Goal: Communication & Community: Answer question/provide support

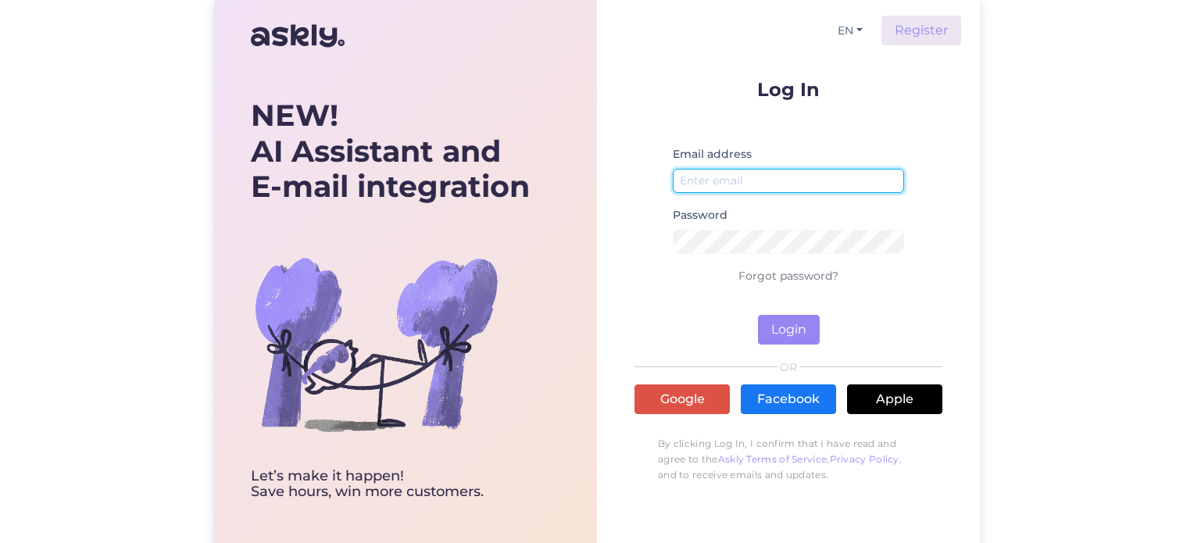
click at [784, 187] on input "email" at bounding box center [788, 181] width 231 height 24
click at [803, 187] on input "email" at bounding box center [788, 181] width 231 height 24
type input "[PERSON_NAME][EMAIL_ADDRESS][DOMAIN_NAME]"
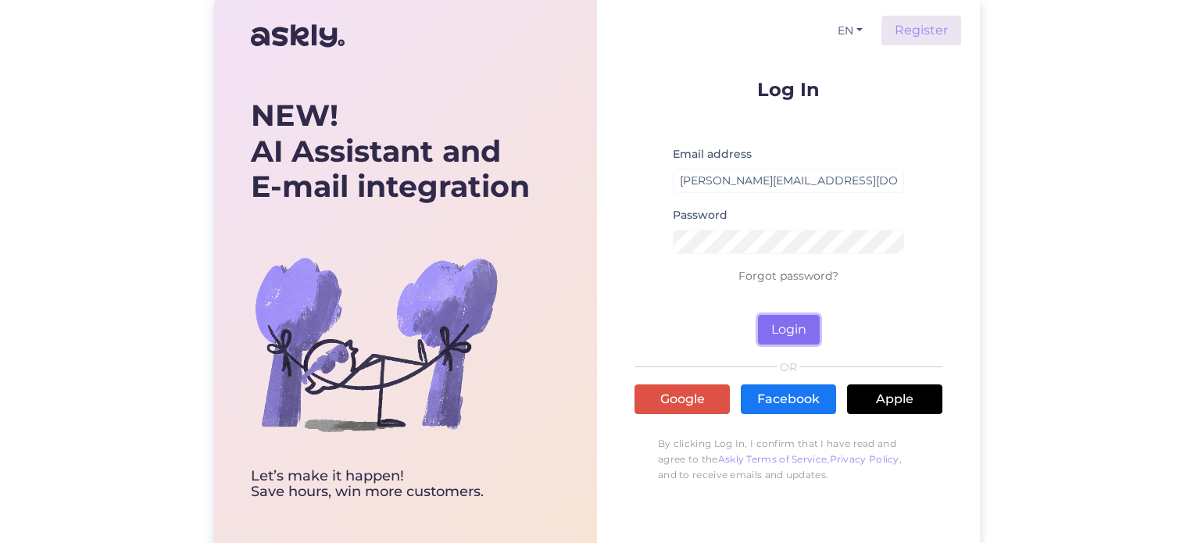
click at [773, 327] on button "Login" at bounding box center [789, 330] width 62 height 30
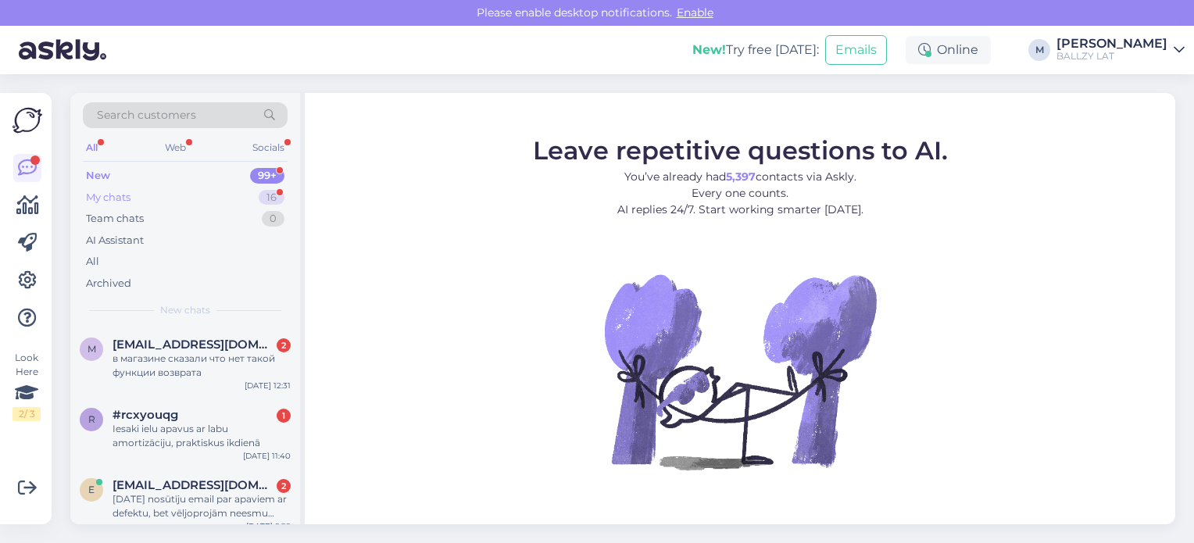
click at [170, 196] on div "My chats 16" at bounding box center [185, 198] width 205 height 22
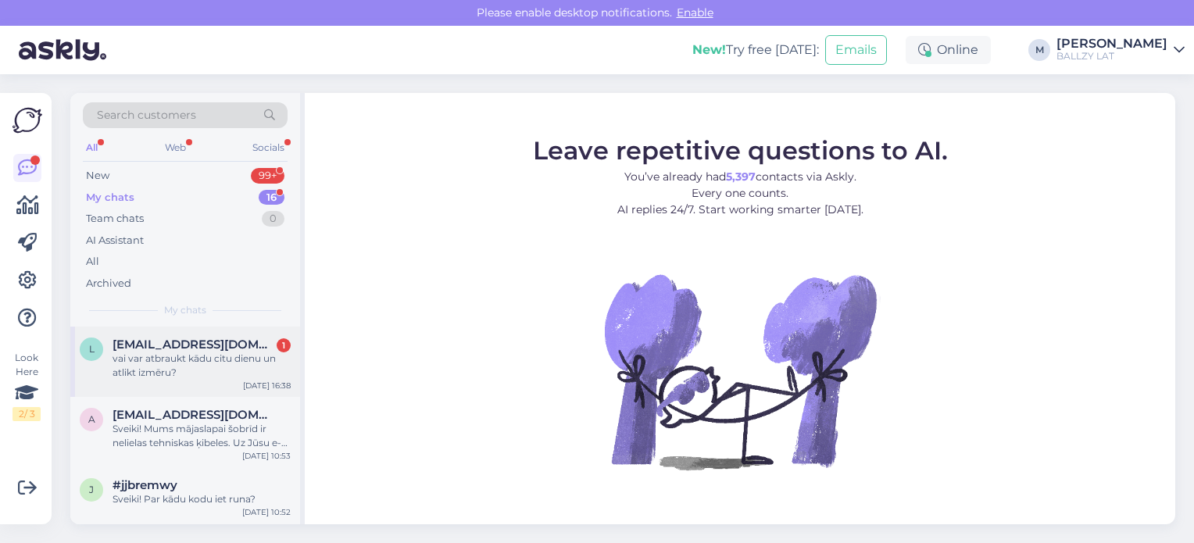
click at [236, 365] on div "vai var atbraukt kādu citu dienu un atlikt izmēru?" at bounding box center [201, 365] width 178 height 28
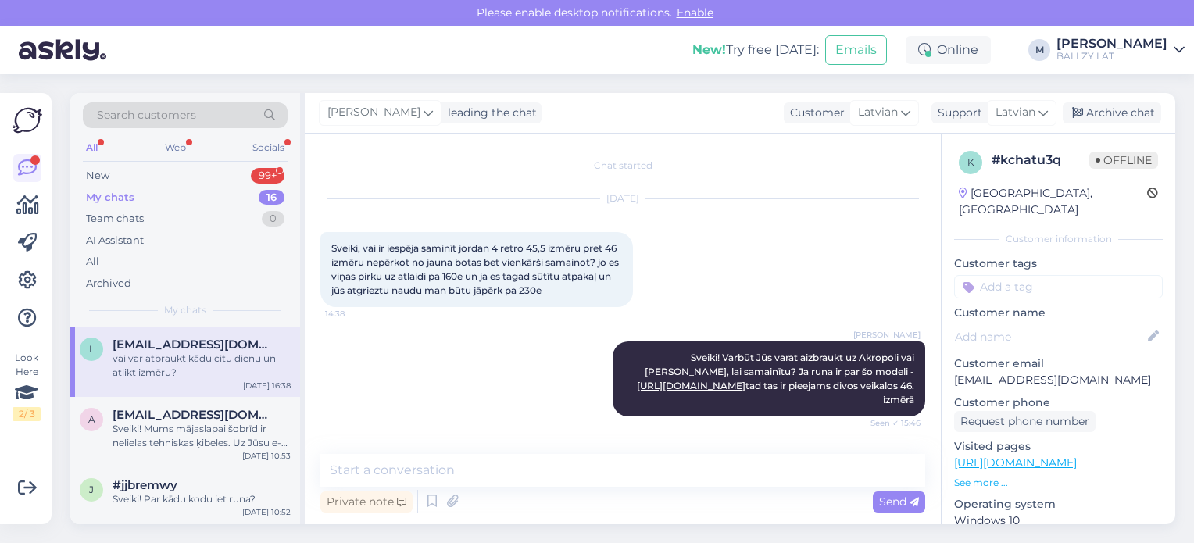
scroll to position [61, 0]
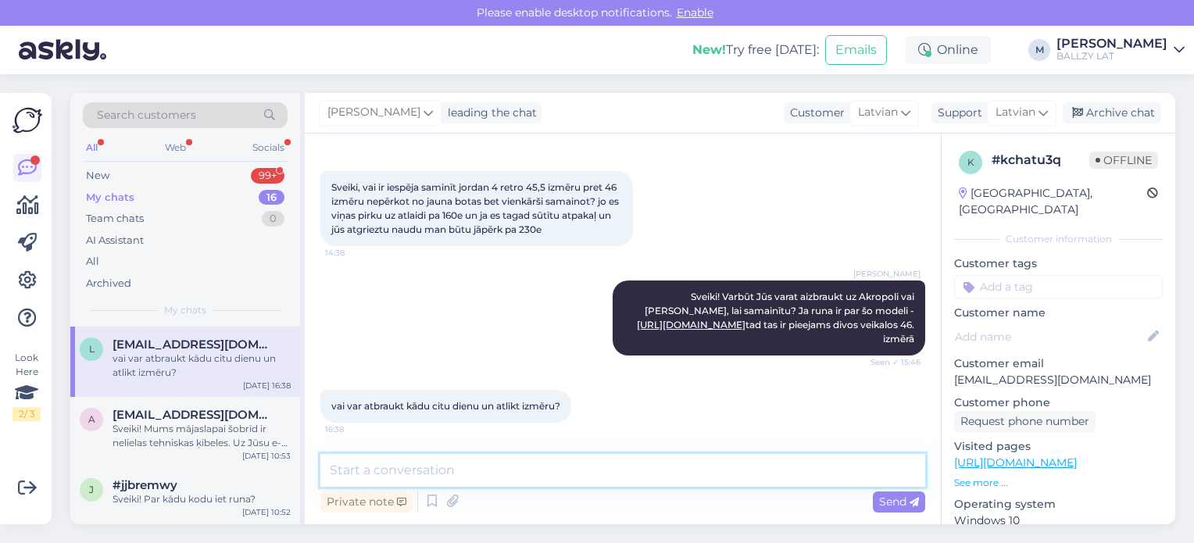
click at [422, 480] on textarea at bounding box center [622, 470] width 605 height 33
type textarea "Kurā veikalā un kad vēlaties samainīt?"
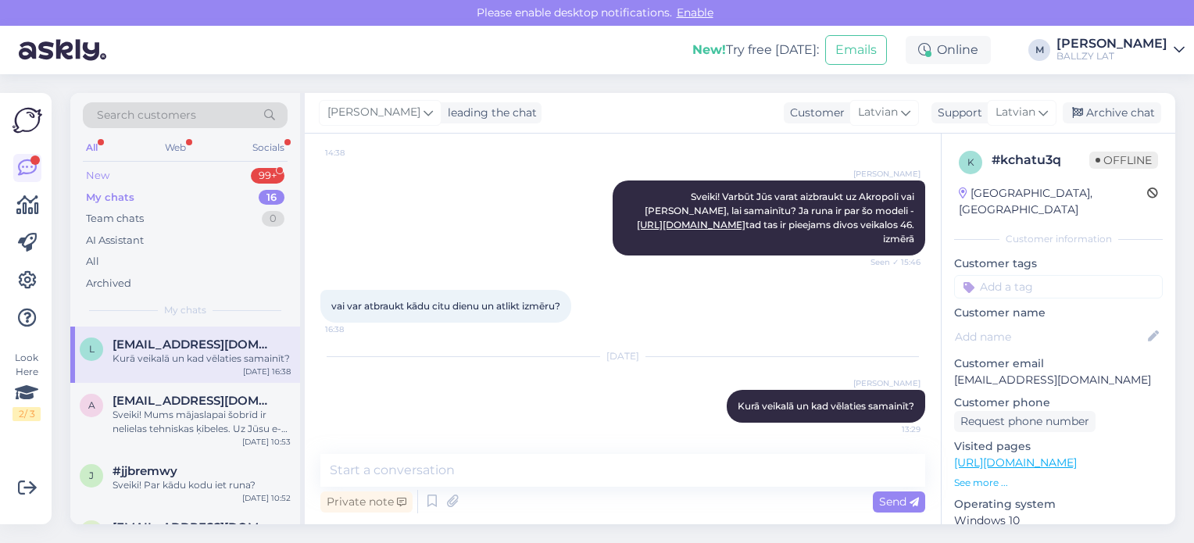
click at [120, 180] on div "New 99+" at bounding box center [185, 176] width 205 height 22
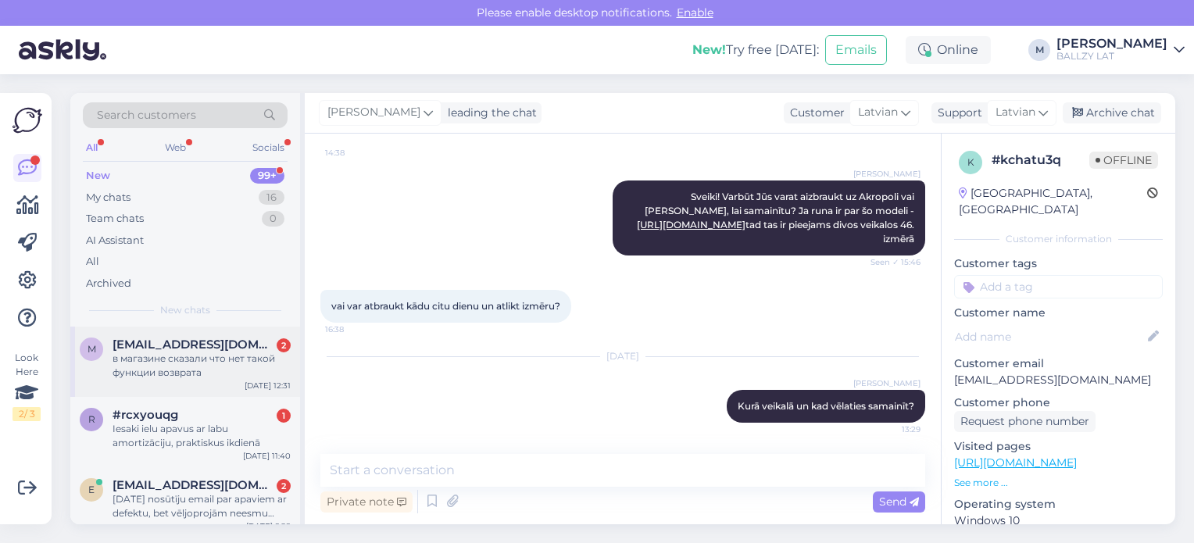
click at [214, 354] on div "в магазине сказали что нет такой функции возврата" at bounding box center [201, 365] width 178 height 28
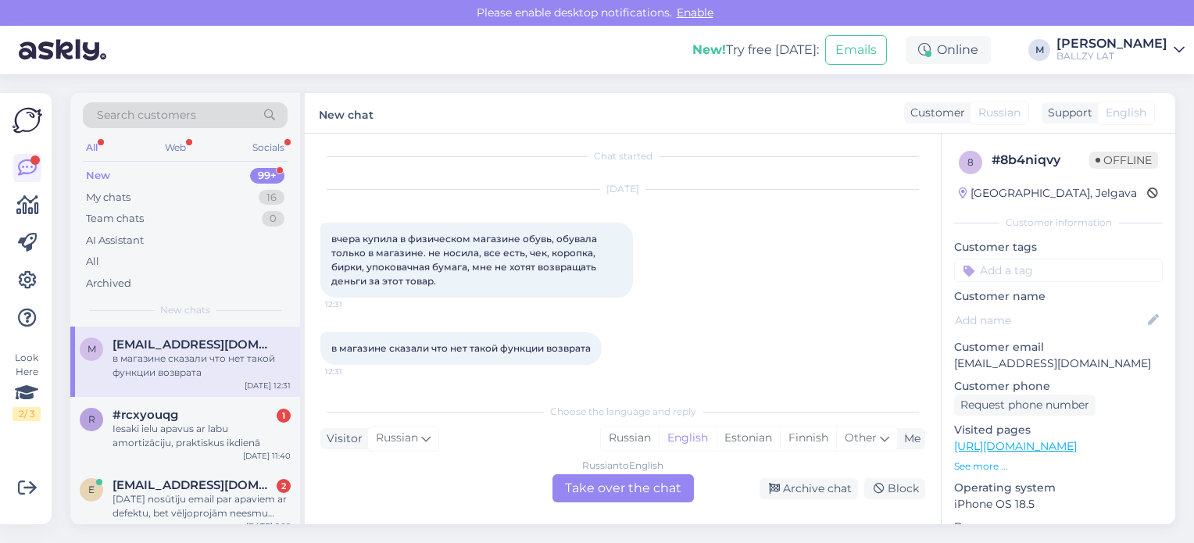
click at [605, 487] on div "Russian to English Take over the chat" at bounding box center [622, 488] width 141 height 28
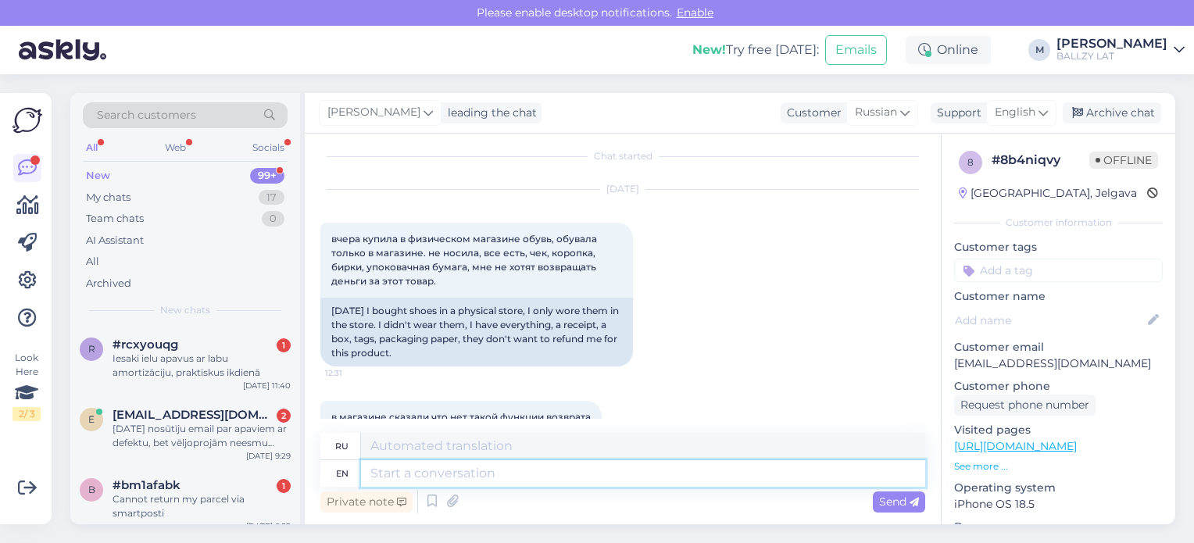
click at [452, 474] on textarea at bounding box center [643, 473] width 564 height 27
type textarea "Sveiki! U"
type textarea "Свейки!"
type textarea "Sveiki! Uz vi"
type textarea "Sveiki! Uz"
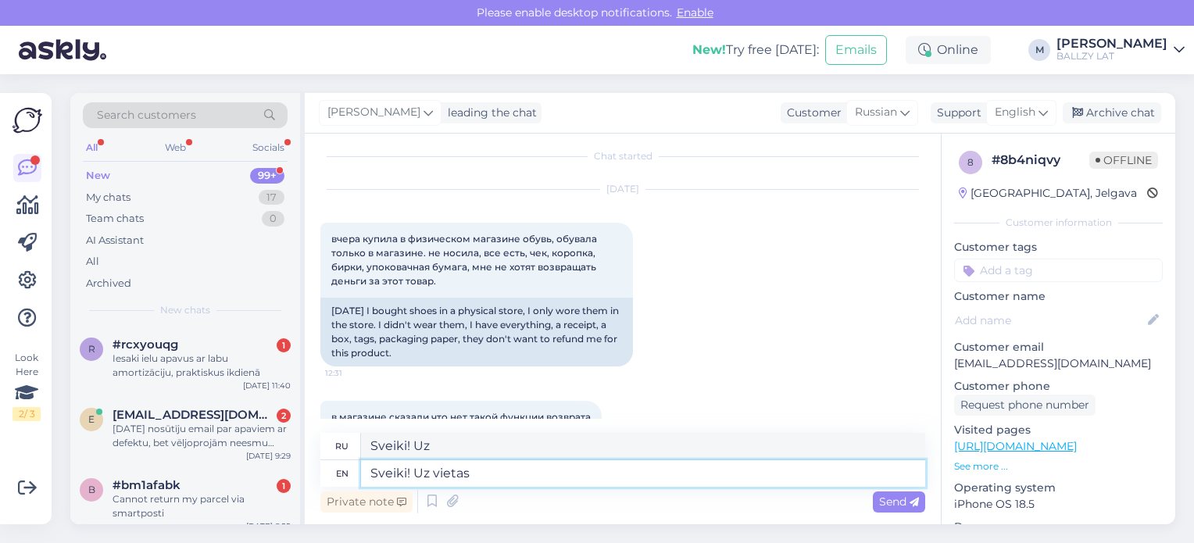
type textarea "Sveiki! Uz vietas"
type textarea "Sveiki! Uz vietas pērkot"
type textarea "Sveiki! Uz vietas p"
type textarea "Sveiki! Uz vietas pērkot na"
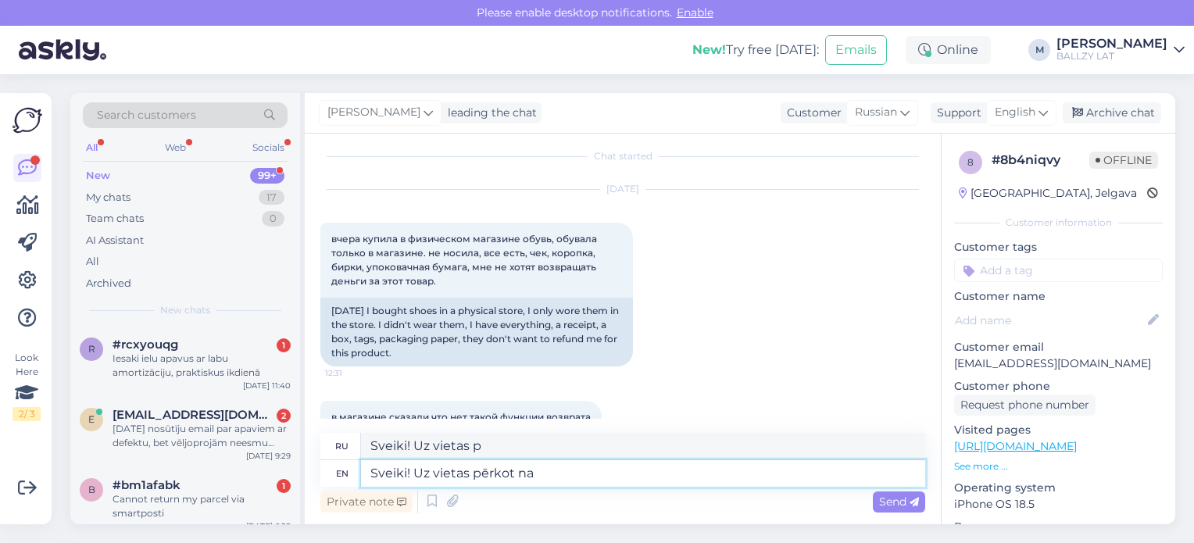
type textarea "Sveiki! Uz vietas pērkot"
type textarea "Sveiki! Uz vietas pērkot nav t"
type textarea "Sveiki! Uz vietas pērkot nav"
type textarea "Sveiki! Uz vietas pērkot nav tādas ie"
type textarea "[PERSON_NAME]! Uz vietas pērkot nav tādas"
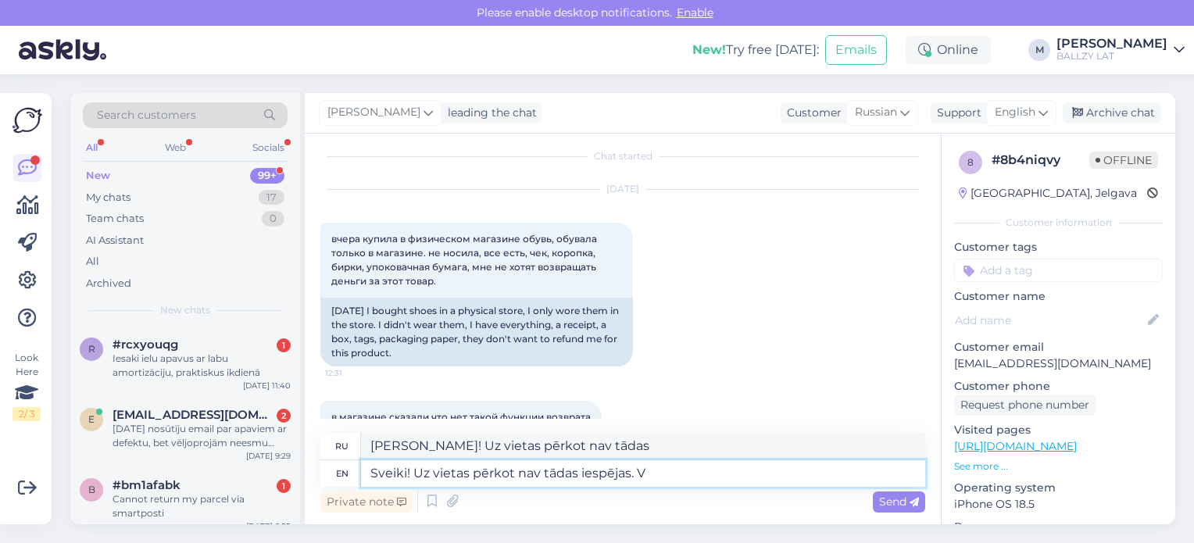
type textarea "Sveiki! Uz vietas pērkot nav tādas iespējas. Va"
type textarea "[PERSON_NAME]! Uz vietas perkot nav tādas iespējas."
type textarea "Sveiki! Uz vietas pērkot nav tādas iespējas. Var ti"
type textarea "[PERSON_NAME]! Uz vietas perkot nav tādas iespējas. [GEOGRAPHIC_DATA]"
type textarea "Sveiki! Uz vietas pērkot nav tādas iespējas. Var tikai sam"
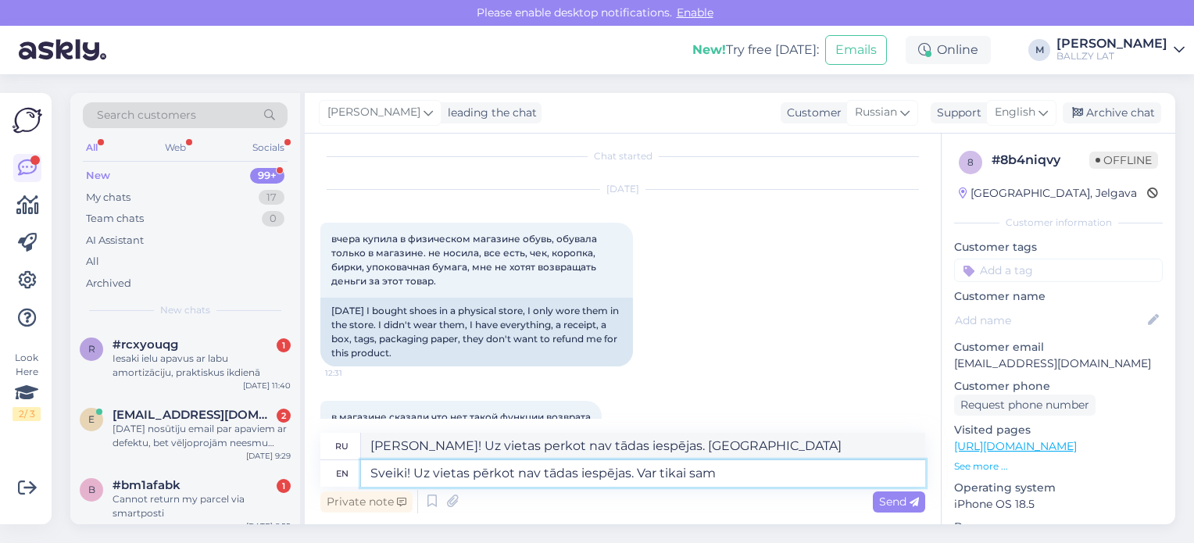
type textarea "[PERSON_NAME]! Uz vietas perkot nav tādas iespējas. Вар Тикай"
type textarea "Sveiki! Uz vietas pērkot nav tādas iespējas. Var tikai samainīt pr"
type textarea "[PERSON_NAME]! Uz vietas perkot nav tādas iespējas. Вар тикай саманит"
type textarea "Sveiki! Uz vietas pērkot nav tādas iespējas. Var tikai samainīt pret ci"
type textarea "[PERSON_NAME]! Uz vietas perkot nav tādas iespējas. Вар тикаи саманит прет"
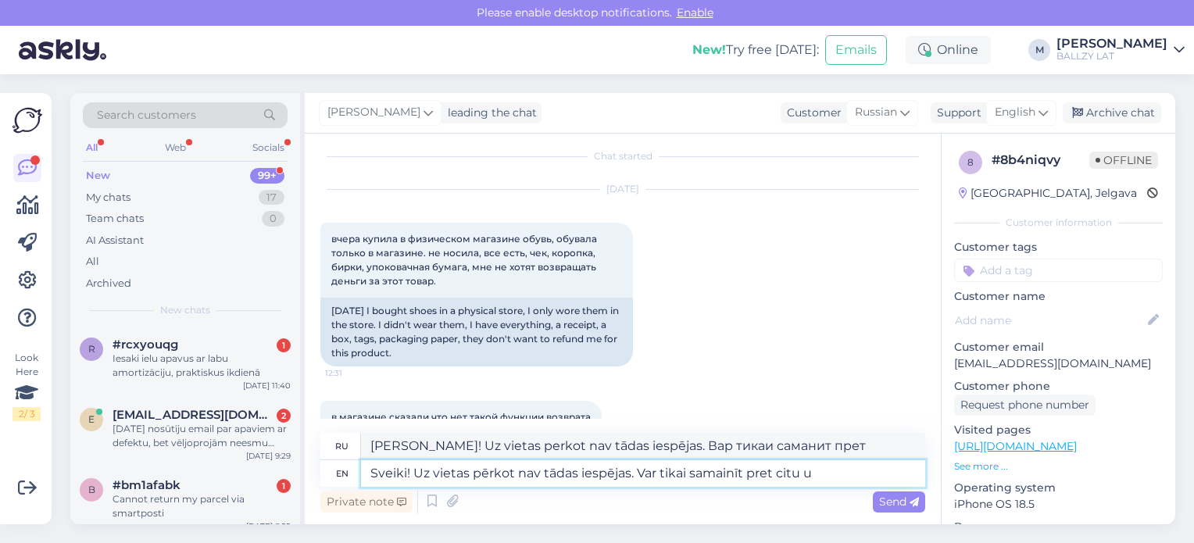
type textarea "Sveiki! Uz vietas pērkot nav tādas iespējas. Var tikai samainīt pret citu uz"
type textarea "[PERSON_NAME]! Uz vietas perkot nav tādas iespējas. Вар тикай саманит прет ситу"
type textarea "Sveiki! Uz vietas pērkot nav tādas iespējas. Var tikai samainīt pret citu izmēr…"
type textarea "[PERSON_NAME]! Uz vietas perkot nav tādas iespējas. Var tikai samainīt pret cit…"
type textarea "Sveiki! Uz vietas pērkot nav tādas iespējas. Var tikai samainīt pret citu izmēr…"
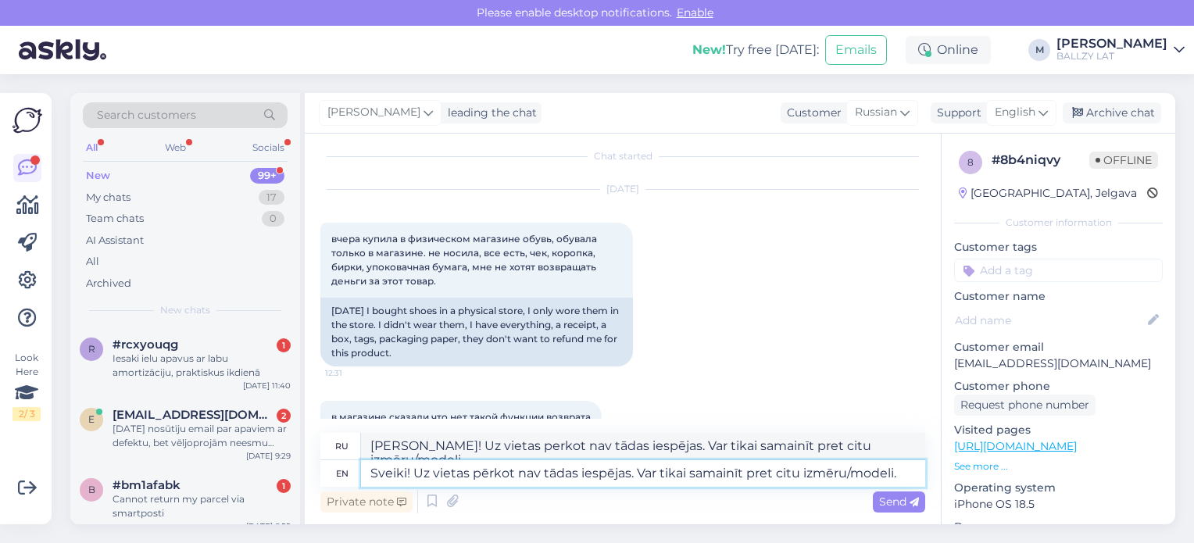
type textarea "[PERSON_NAME]! Uz vietas perkot nav tādas iespējas. Вар tikai samainīt pret cit…"
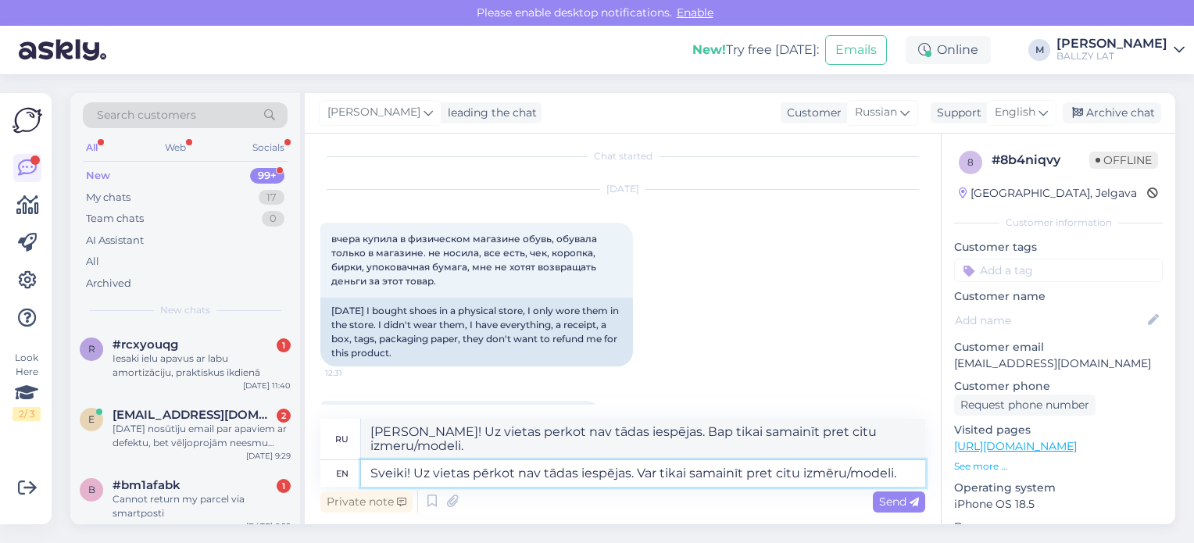
drag, startPoint x: 902, startPoint y: 473, endPoint x: 349, endPoint y: 439, distance: 554.0
click at [349, 439] on div "ru Швейки! Uz vietas perkot nav tādas iespējas. Вар tikai samainīt pret citu iz…" at bounding box center [622, 453] width 605 height 68
type textarea "Sveiki! Uz vietas pērkot nav tādas iespējas. Var tikai samainīt pret citu izmēr…"
click at [500, 439] on textarea "[PERSON_NAME]! Uz vietas perkot nav tādas iespējas. Вар tikai samainīt pret cit…" at bounding box center [643, 439] width 564 height 41
drag, startPoint x: 480, startPoint y: 448, endPoint x: 328, endPoint y: 430, distance: 152.6
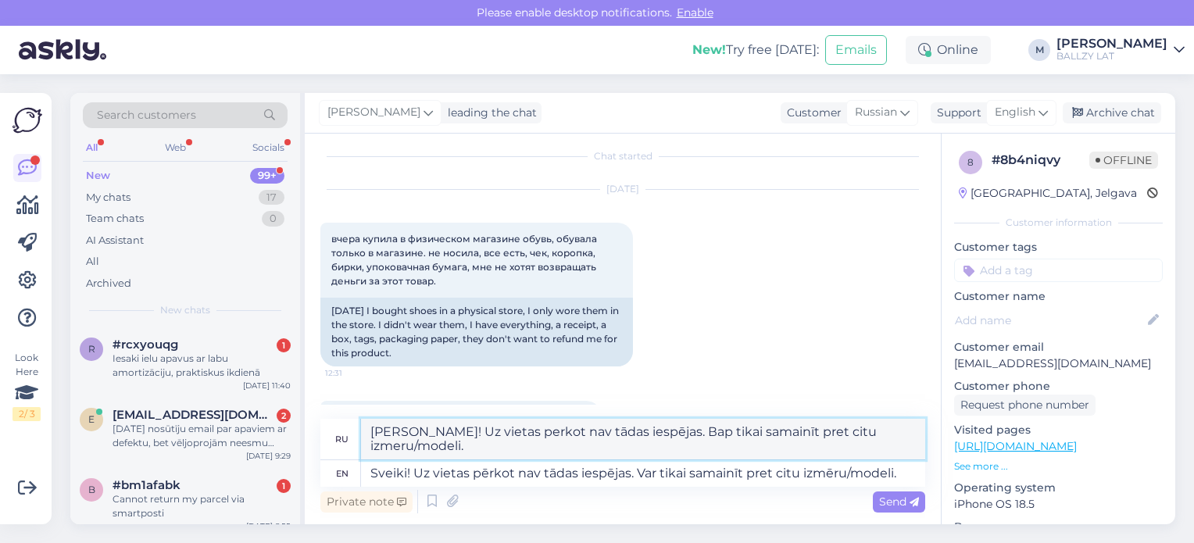
click at [328, 430] on div "ru Швейки! Uz vietas perkot nav tādas iespējas. Вар tikai samainīt pret citu iz…" at bounding box center [622, 439] width 605 height 41
paste textarea "Sveiki! Uz vietas pērkot nav tādas iespējas. Var tikai samainīt pret citu izmē"
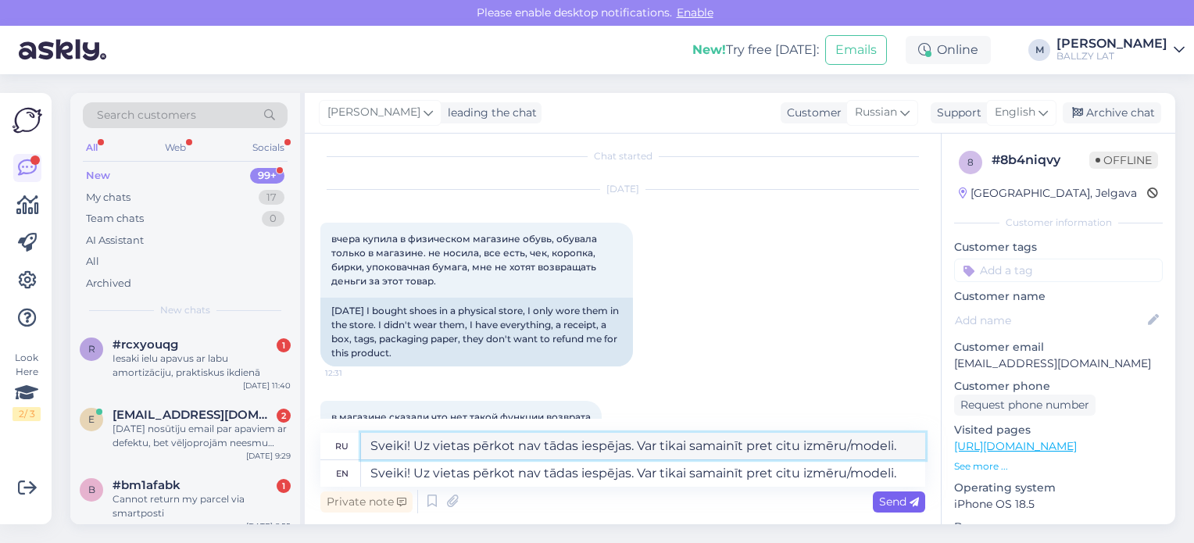
type textarea "Sveiki! Uz vietas pērkot nav tādas iespējas. Var tikai samainīt pret citu izmēr…"
click at [877, 499] on div "Send" at bounding box center [898, 501] width 52 height 21
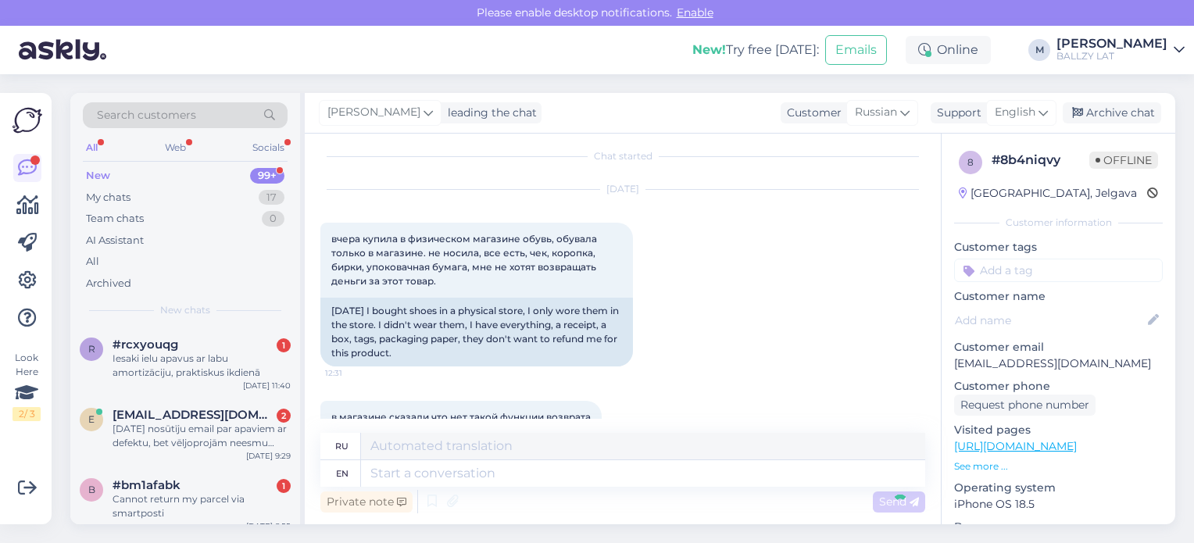
scroll to position [189, 0]
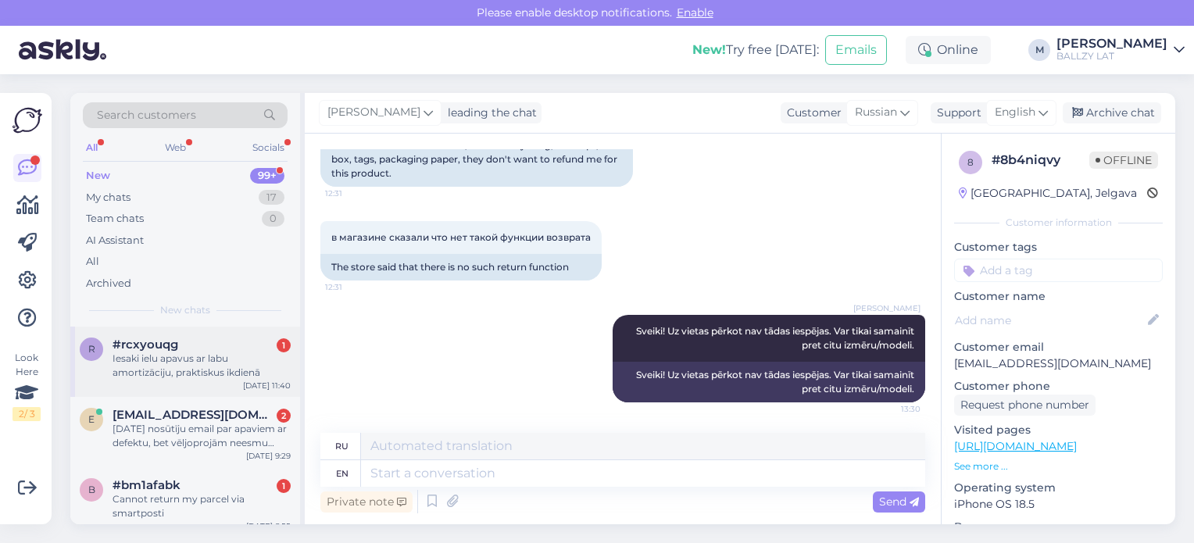
click at [178, 355] on div "Iesaki ielu apavus ar labu amortizāciju, praktiskus ikdienā" at bounding box center [201, 365] width 178 height 28
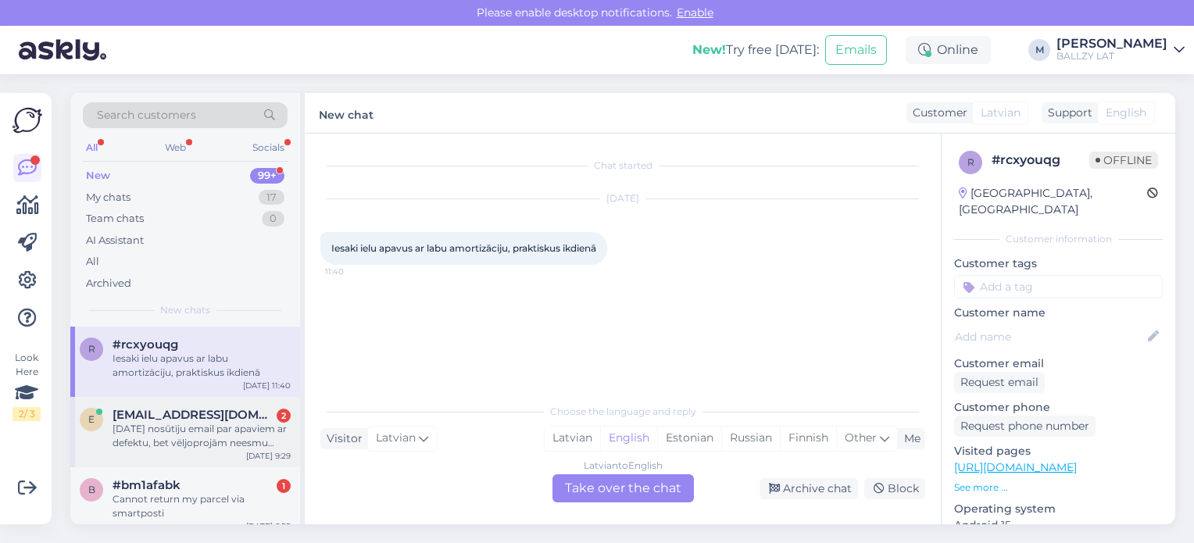
click at [198, 443] on div "[DATE] nosūtīju email par apaviem ar defektu, bet vēljoprojām neesmu saņēmis ne…" at bounding box center [201, 436] width 178 height 28
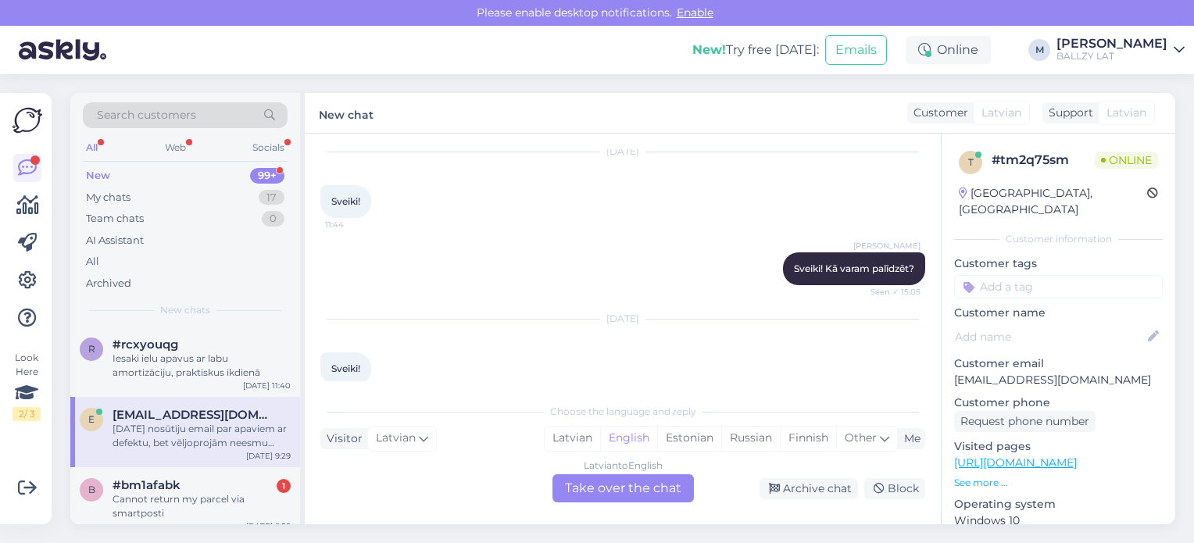
scroll to position [248, 0]
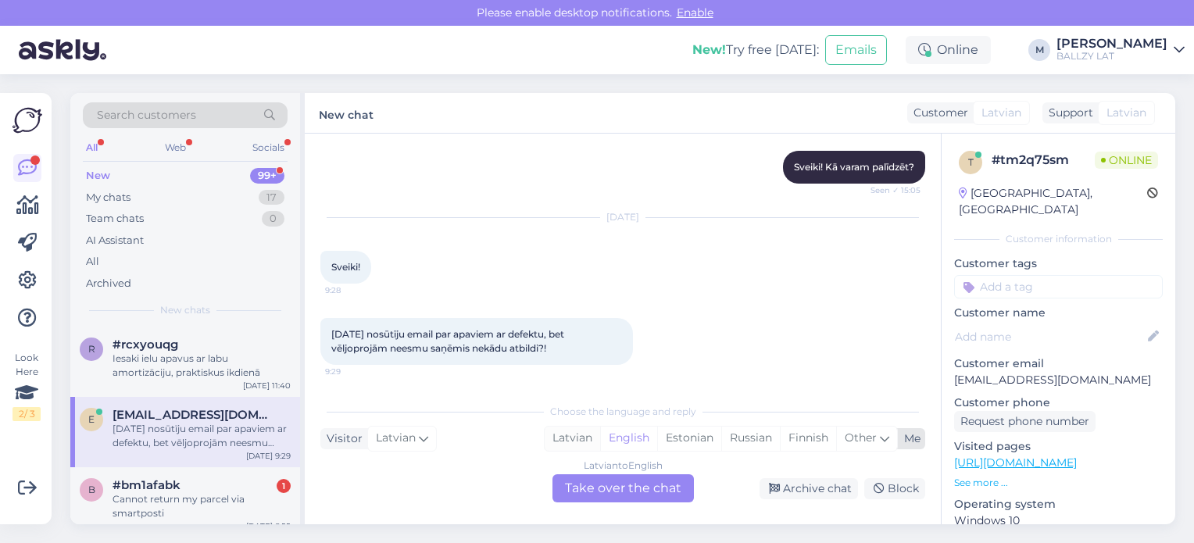
click at [581, 440] on div "Latvian" at bounding box center [571, 437] width 55 height 23
click at [594, 479] on div "Latvian to Latvian Take over the chat" at bounding box center [622, 488] width 141 height 28
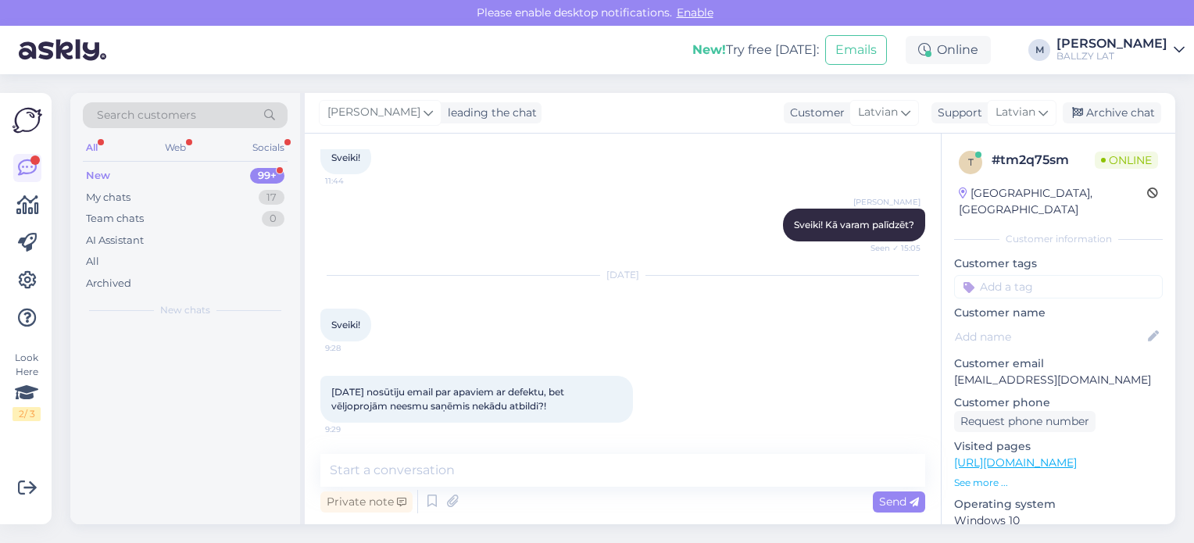
scroll to position [191, 0]
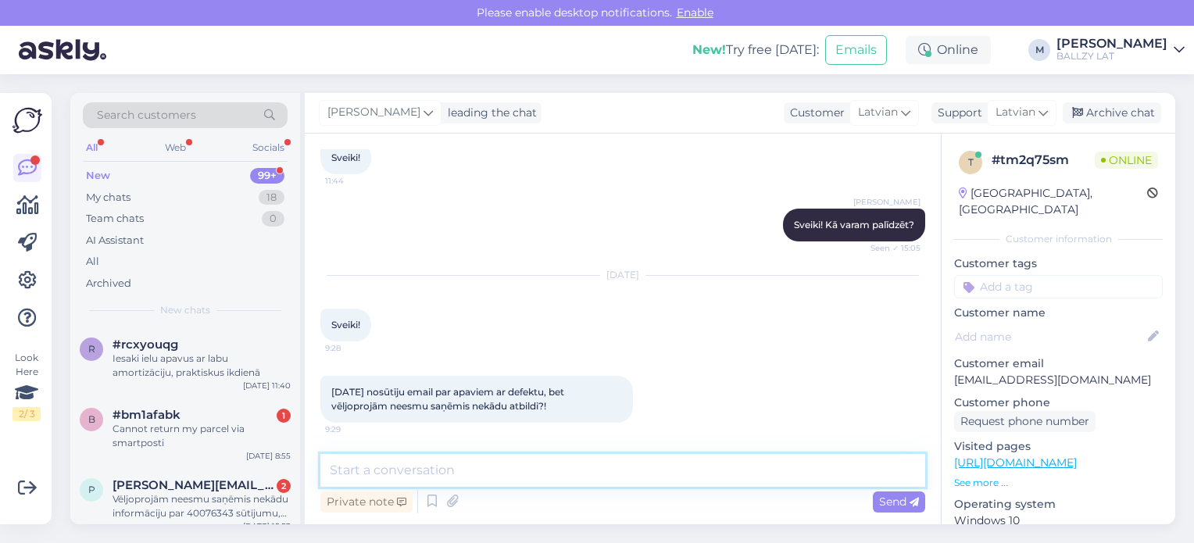
click at [495, 473] on textarea at bounding box center [622, 470] width 605 height 33
type textarea "Atsūtiet lūdzu tepat pasūtījuma numuru un bildes ar defektu"
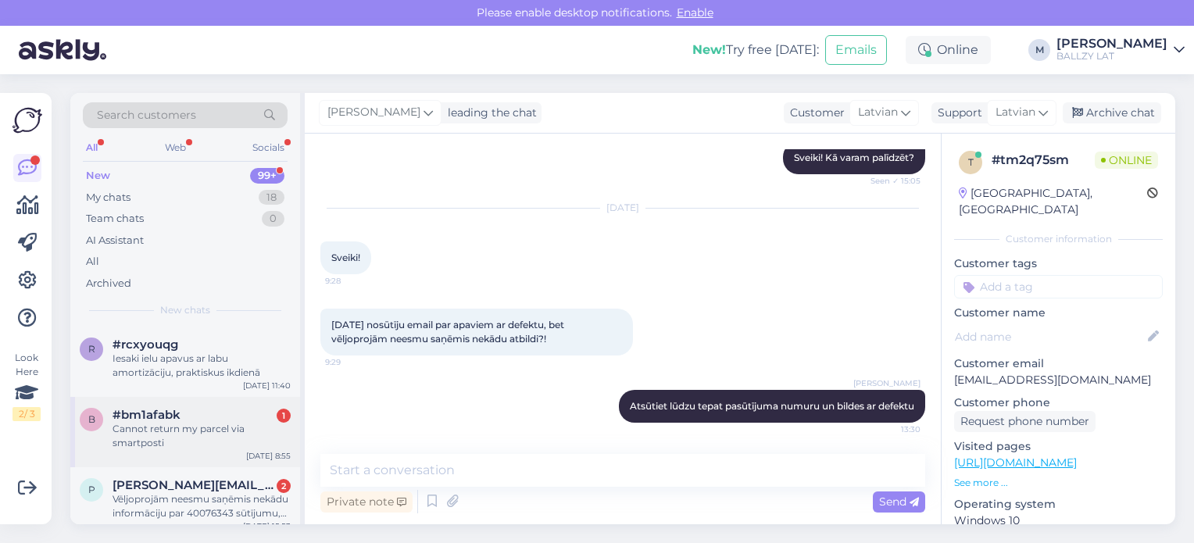
click at [255, 422] on div "Cannot return my parcel via smartposti" at bounding box center [201, 436] width 178 height 28
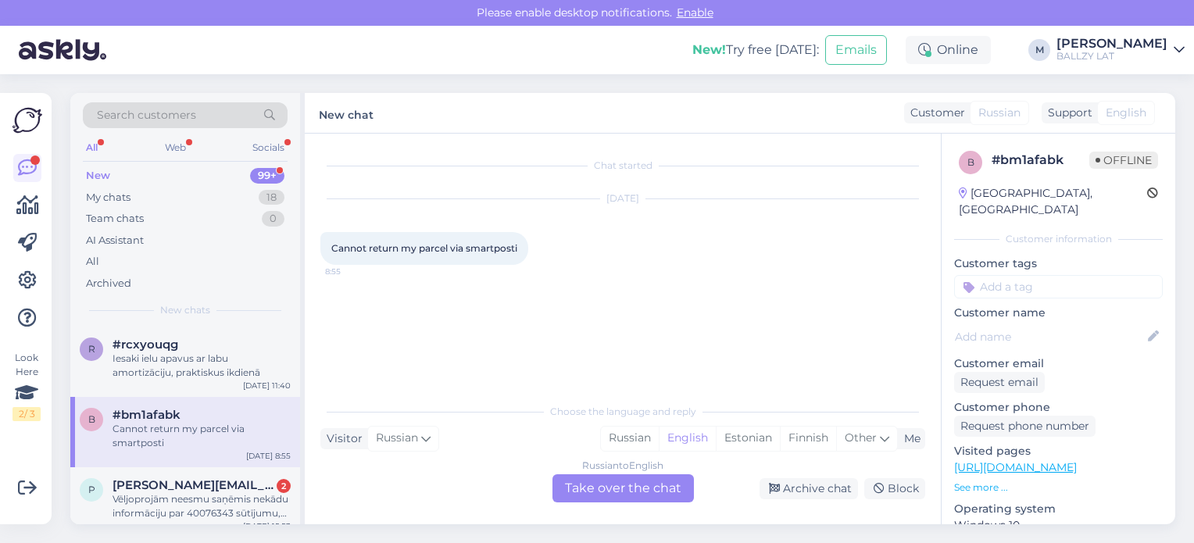
scroll to position [0, 0]
click at [658, 492] on div "Russian to English Take over the chat" at bounding box center [622, 488] width 141 height 28
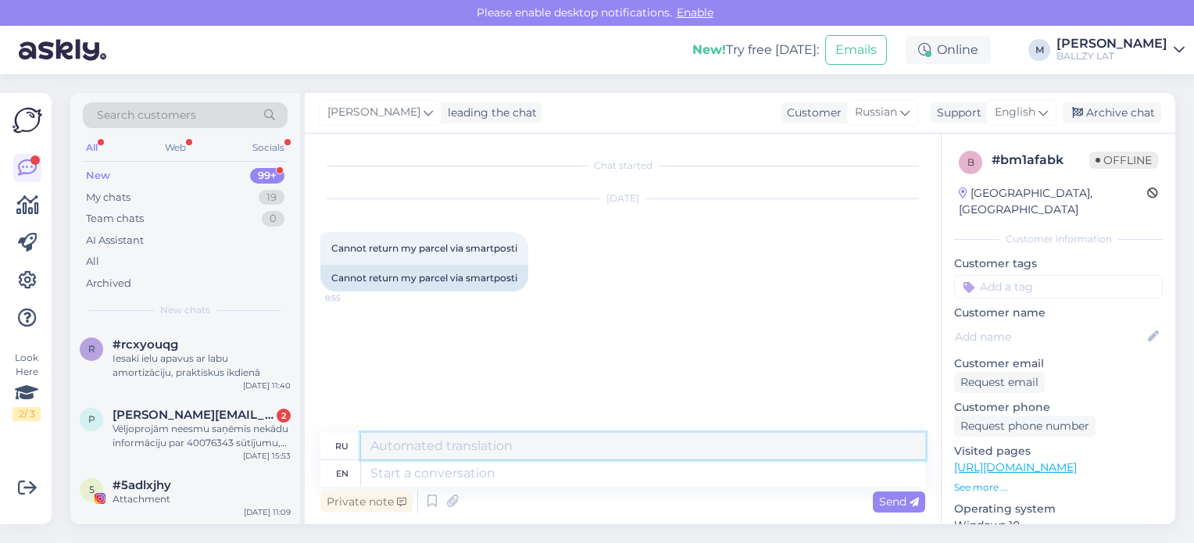
click at [469, 441] on textarea at bounding box center [643, 446] width 564 height 27
drag, startPoint x: 665, startPoint y: 448, endPoint x: 335, endPoint y: 443, distance: 329.7
click at [335, 443] on div "ru Sveiki! Vai sekojāt šeit atgriešanas soļiem?" at bounding box center [622, 446] width 605 height 27
type textarea "Sveiki! Vai sekojāt šeit atgriešanas soļiem?"
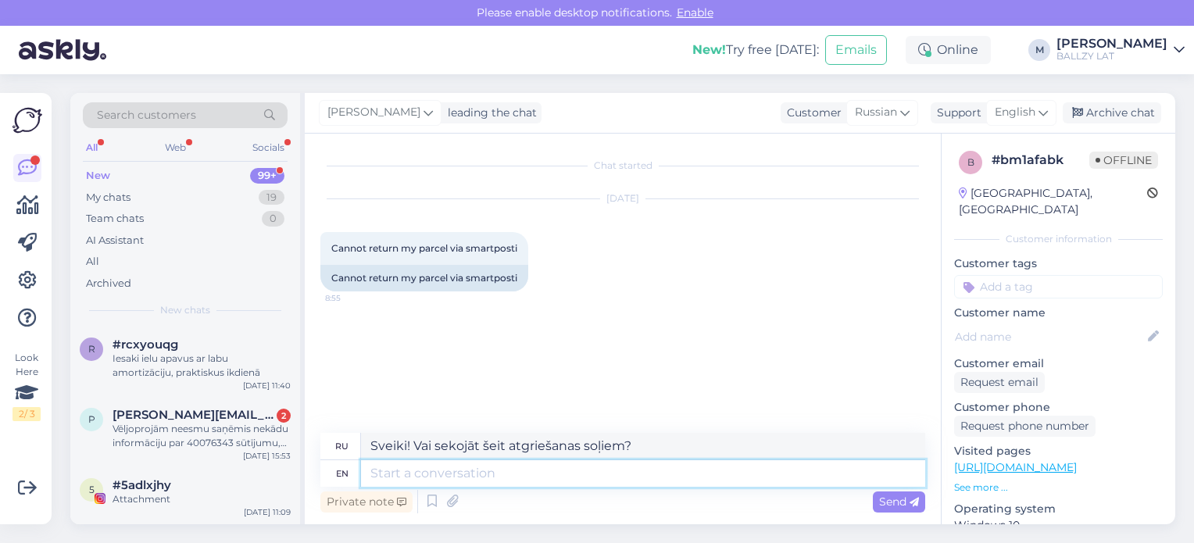
click at [416, 476] on textarea at bounding box center [643, 473] width 564 height 27
paste textarea "Sveiki! Vai sekojāt šeit atgriešanas soļiem?"
type textarea "Sveiki! Vai sekojāt šeit atgriešanas soļiem?"
type textarea "[PERSON_NAME]! Ваи sekojāt šeit atgriešanas soļiem?"
type textarea "Sveiki! Vai sekojāt šeit atgriešanas soļiem?"
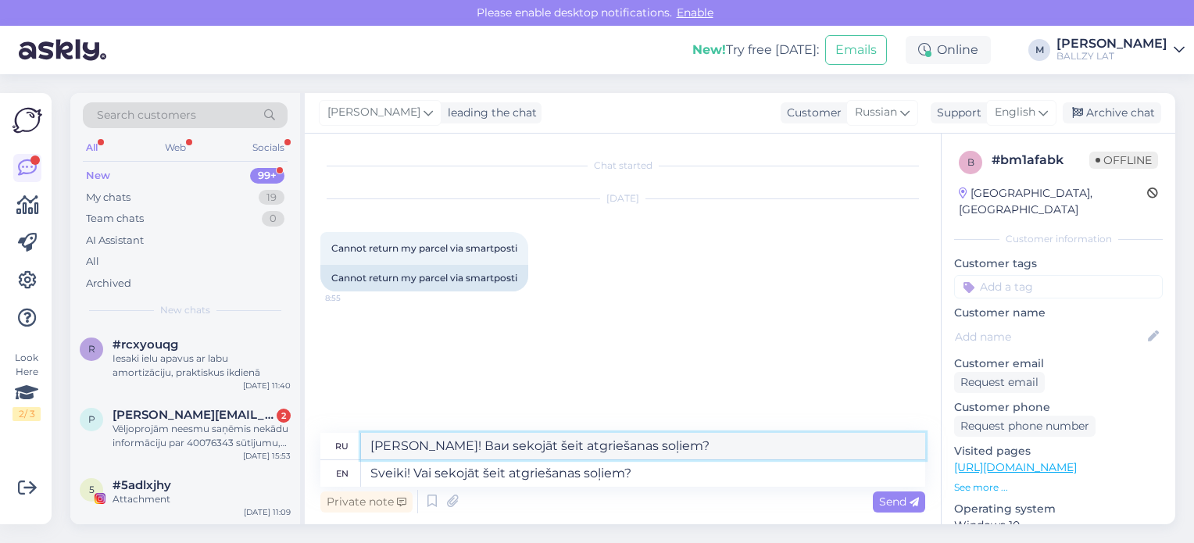
click at [635, 448] on textarea "[PERSON_NAME]! Ваи sekojāt šeit atgriešanas soļiem?" at bounding box center [643, 446] width 564 height 27
drag, startPoint x: 692, startPoint y: 444, endPoint x: 327, endPoint y: 469, distance: 365.6
click at [327, 469] on div "ru Швейки! Ваи sekojāt šeit atgriešanas soļiem? en Sveiki! Vai sekojāt šeit atg…" at bounding box center [622, 460] width 605 height 54
paste textarea "Sveiki! Vai"
type textarea "Sveiki! Vai sekojāt šeit atgriešanas soļiem?"
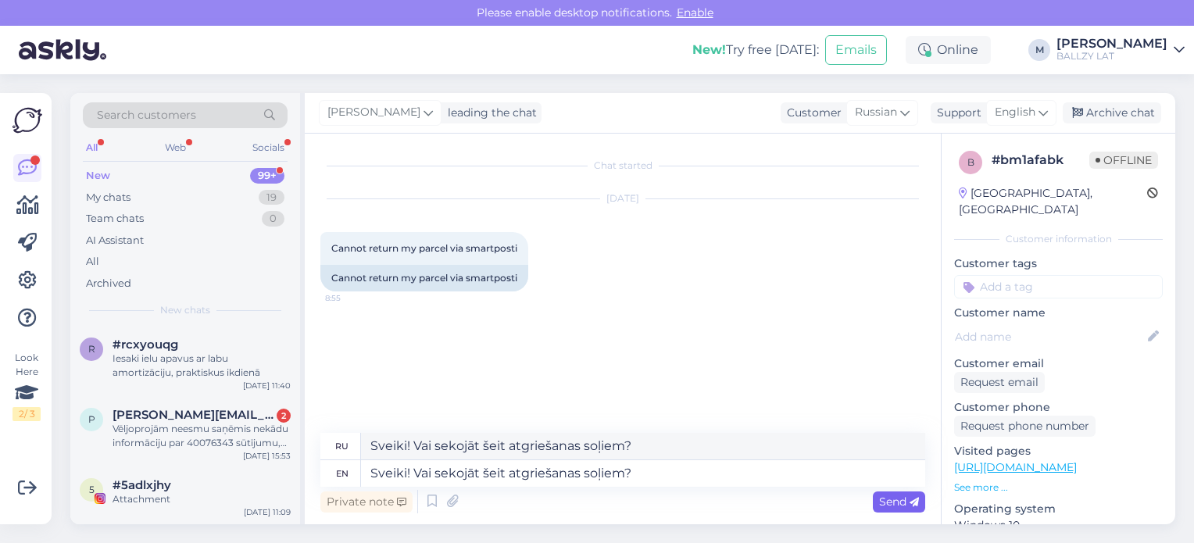
click at [897, 503] on span "Send" at bounding box center [899, 501] width 40 height 14
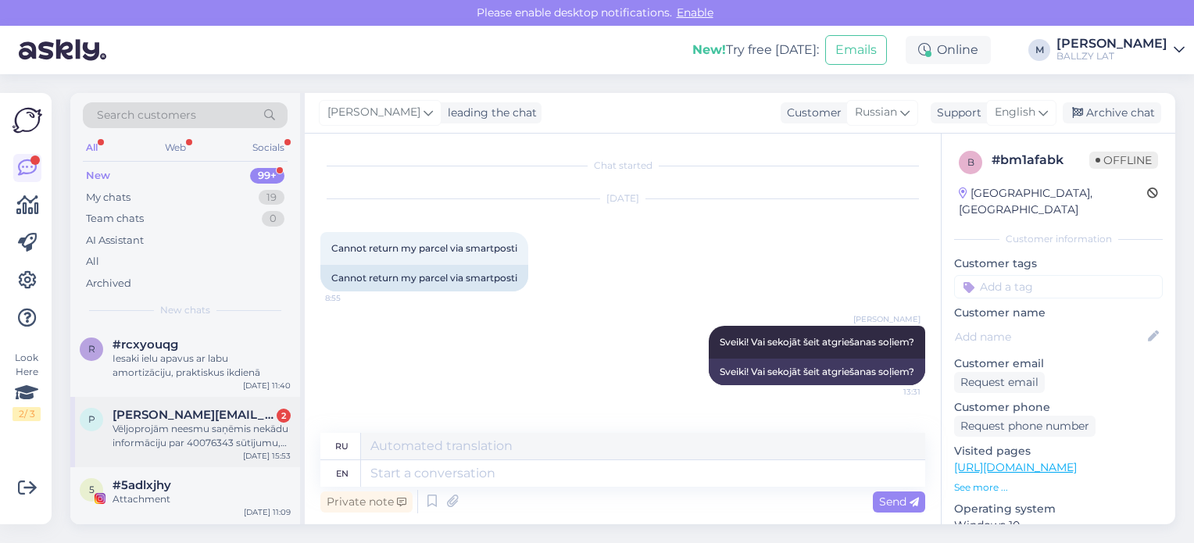
click at [218, 427] on div "Vēljoprojām neesmu saņēmis nekādu informāciju par 40076343 sūtījumu, teicāt ka …" at bounding box center [201, 436] width 178 height 28
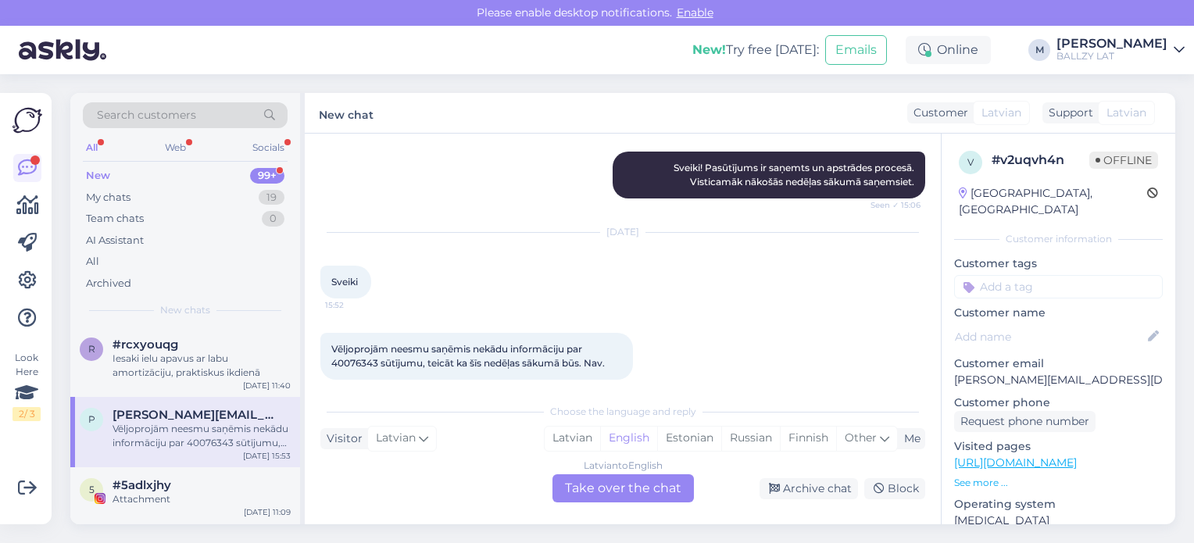
scroll to position [258, 0]
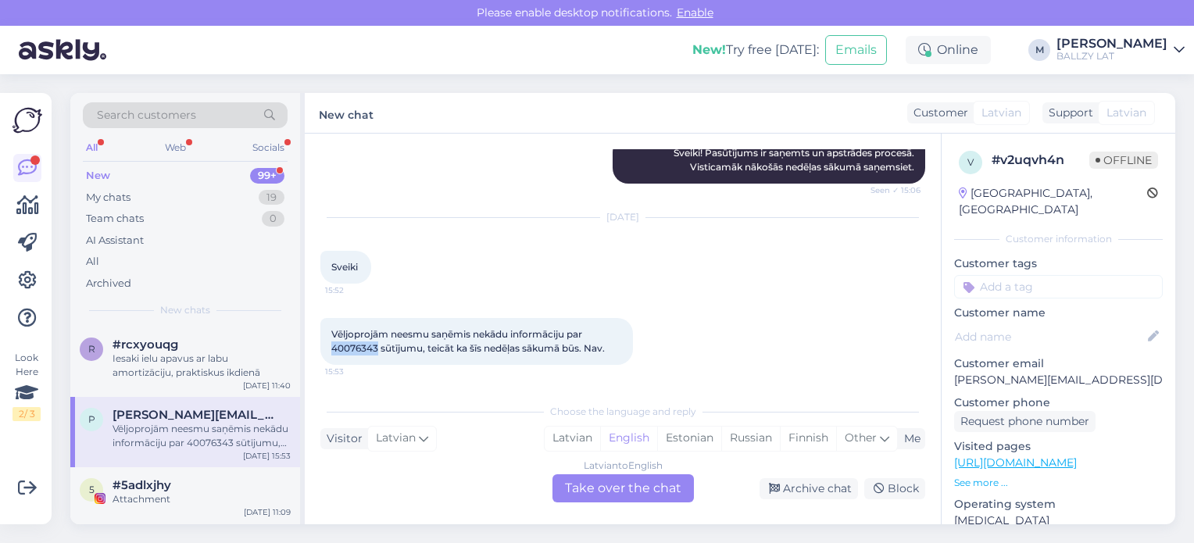
drag, startPoint x: 376, startPoint y: 349, endPoint x: 331, endPoint y: 353, distance: 44.7
click at [331, 353] on span "Vēljoprojām neesmu saņēmis nekādu informāciju par 40076343 sūtījumu, teicāt ka …" at bounding box center [467, 341] width 273 height 26
copy span "40076343"
click at [562, 441] on div "Latvian" at bounding box center [571, 437] width 55 height 23
click at [605, 483] on div "Latvian to Latvian Take over the chat" at bounding box center [622, 488] width 141 height 28
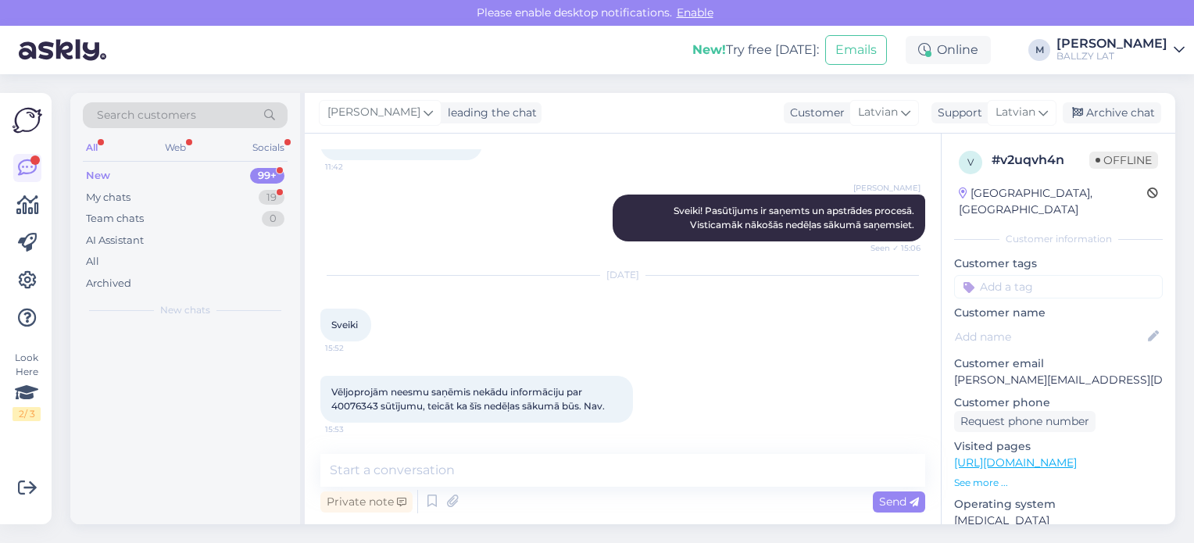
scroll to position [200, 0]
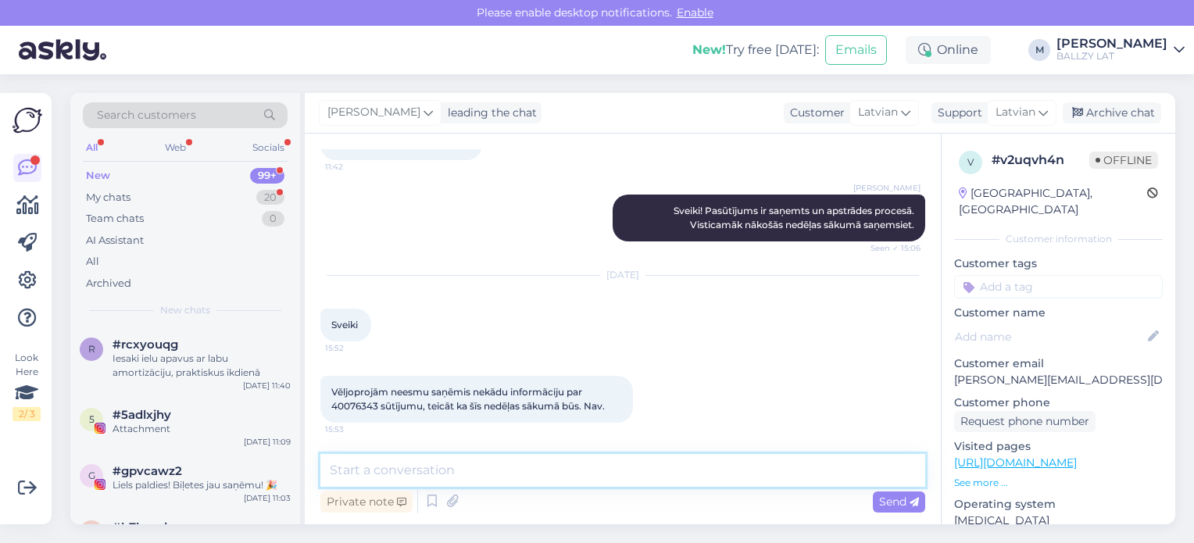
click at [476, 480] on textarea at bounding box center [622, 470] width 605 height 33
paste textarea "CC847022765EE"
type textarea "Sveiki! [PERSON_NAME]: CC847022765EE"
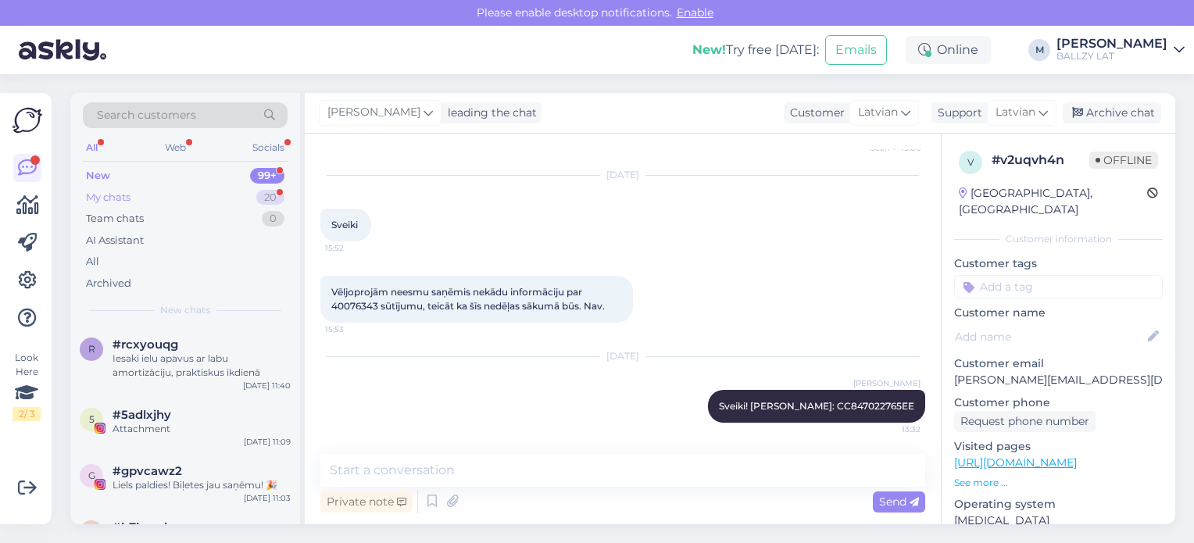
click at [150, 192] on div "My chats 20" at bounding box center [185, 198] width 205 height 22
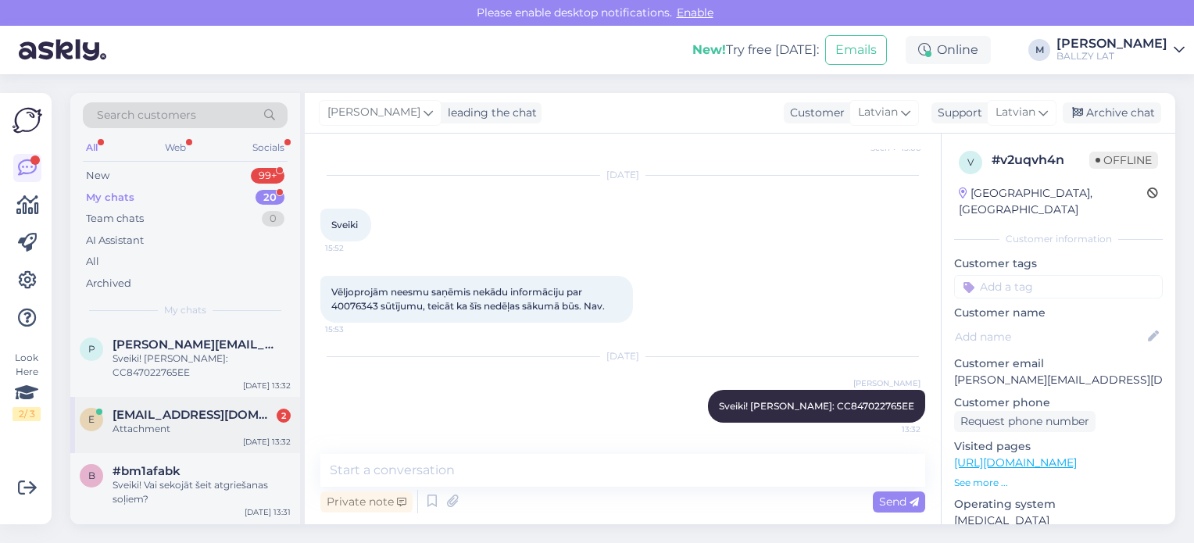
click at [216, 416] on span "[EMAIL_ADDRESS][DOMAIN_NAME]" at bounding box center [193, 415] width 162 height 14
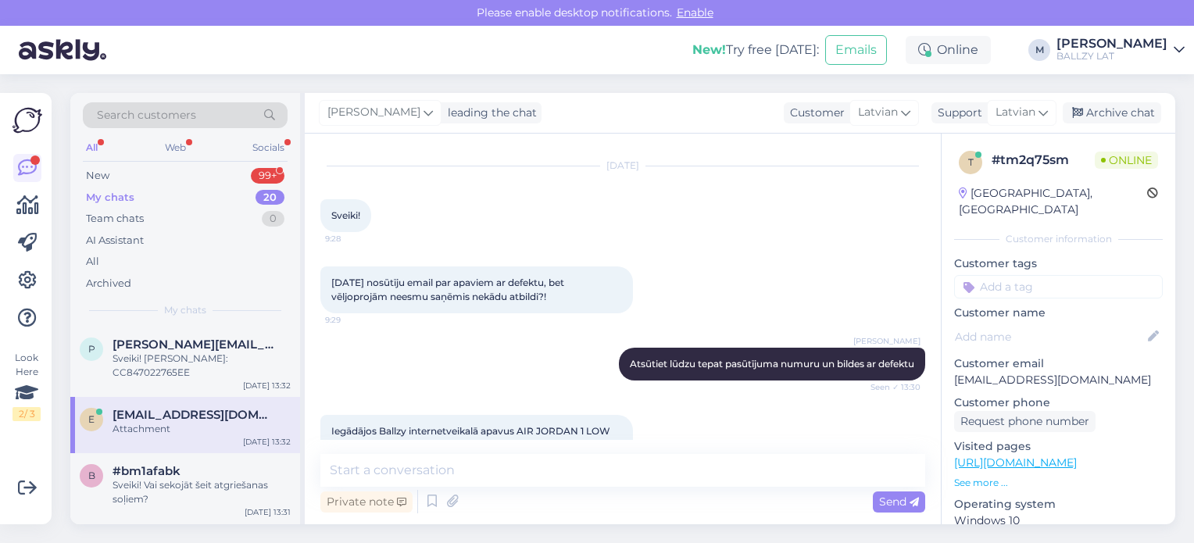
scroll to position [826, 0]
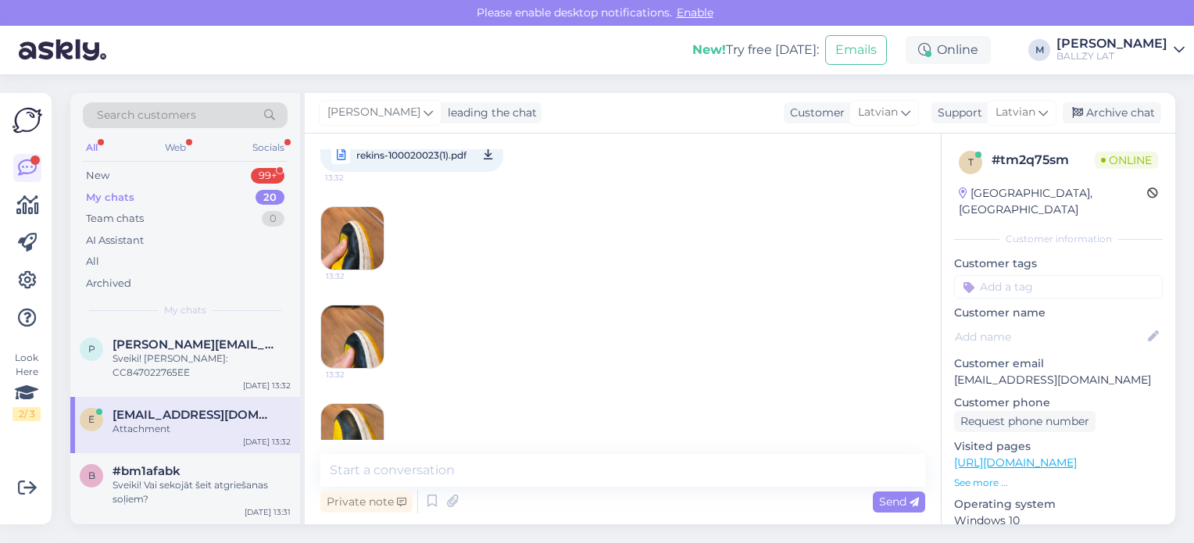
click at [354, 265] on img at bounding box center [352, 238] width 62 height 62
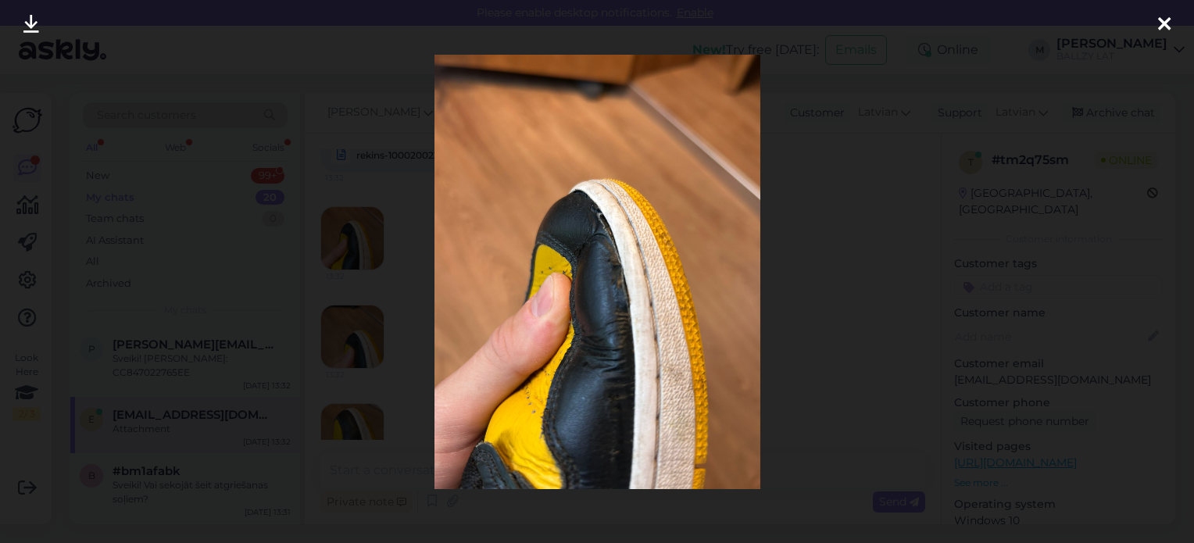
click at [344, 362] on div at bounding box center [597, 271] width 1194 height 543
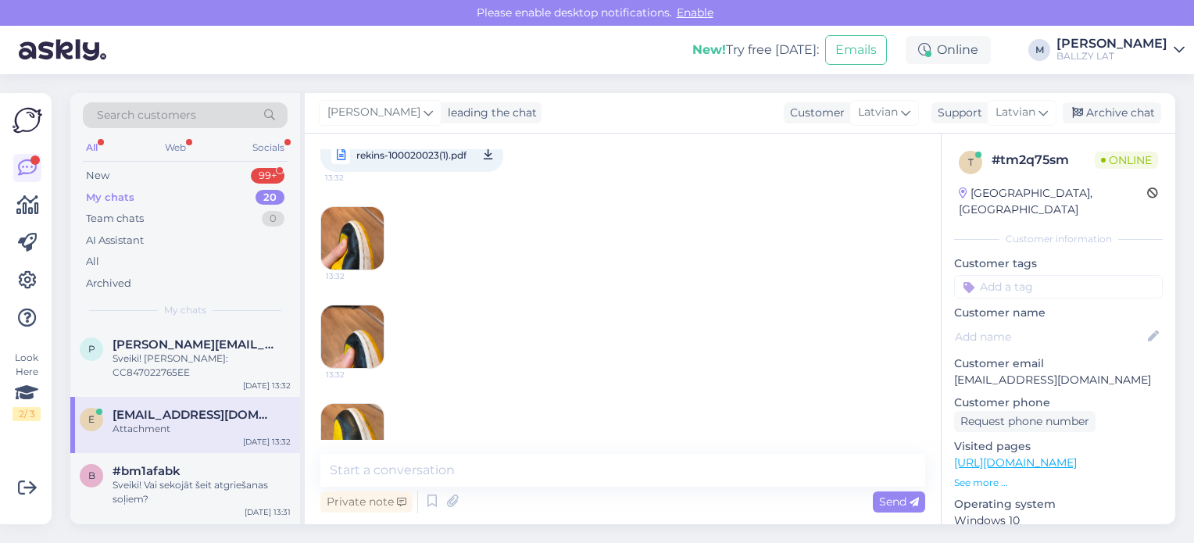
click at [344, 362] on img at bounding box center [352, 336] width 62 height 62
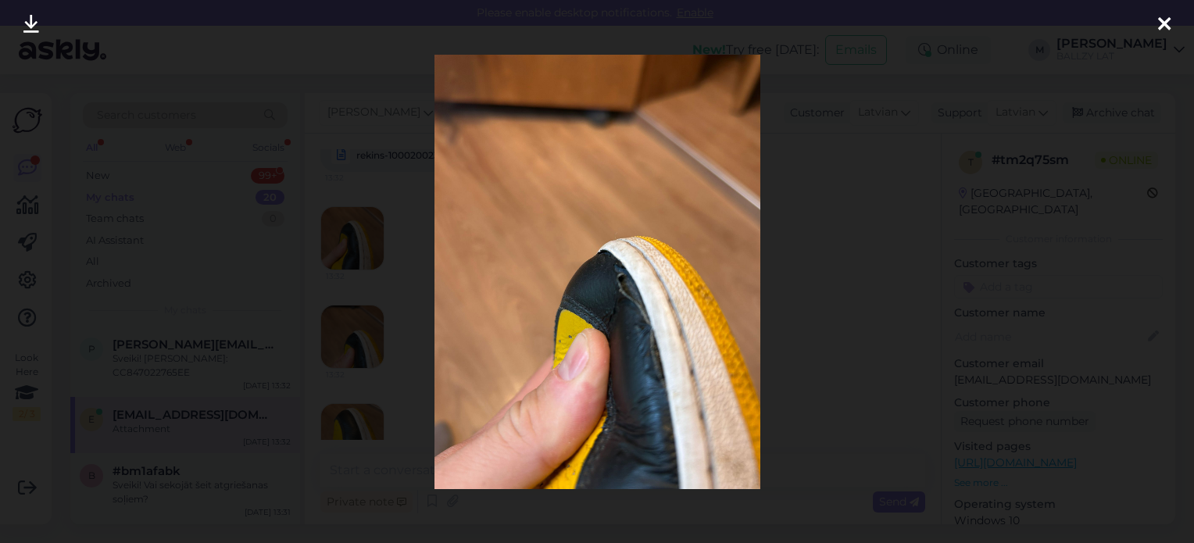
click at [362, 374] on div at bounding box center [597, 271] width 1194 height 543
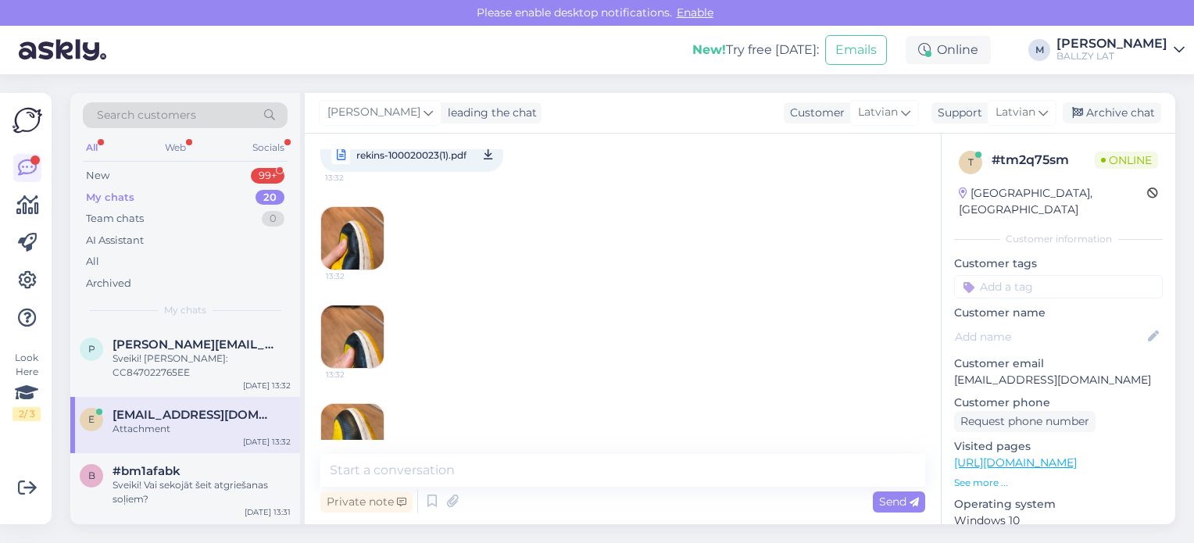
click at [360, 430] on img at bounding box center [352, 435] width 62 height 62
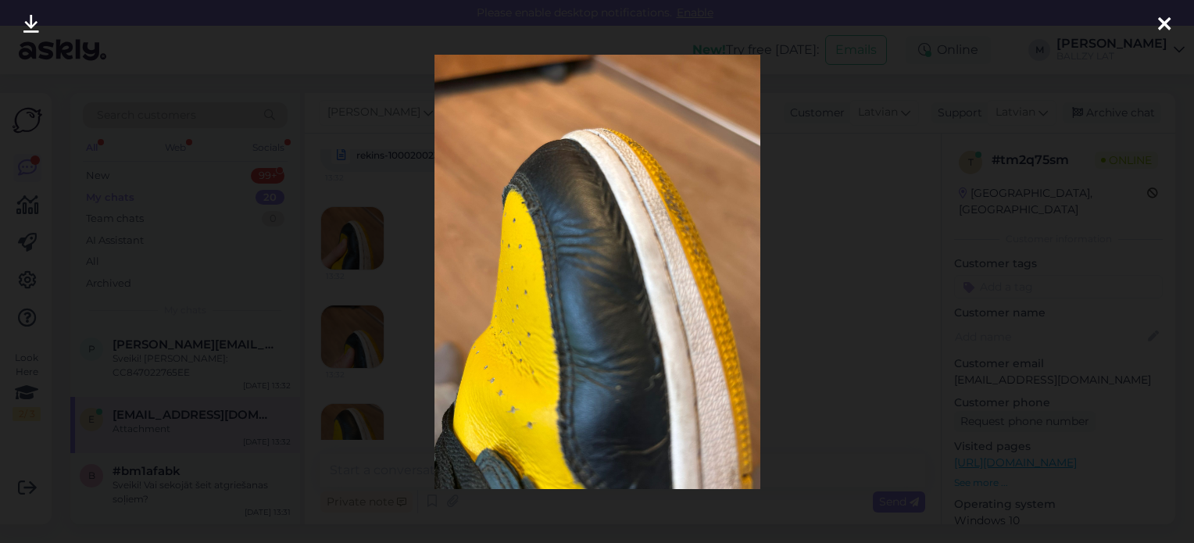
click at [373, 327] on div at bounding box center [597, 271] width 1194 height 543
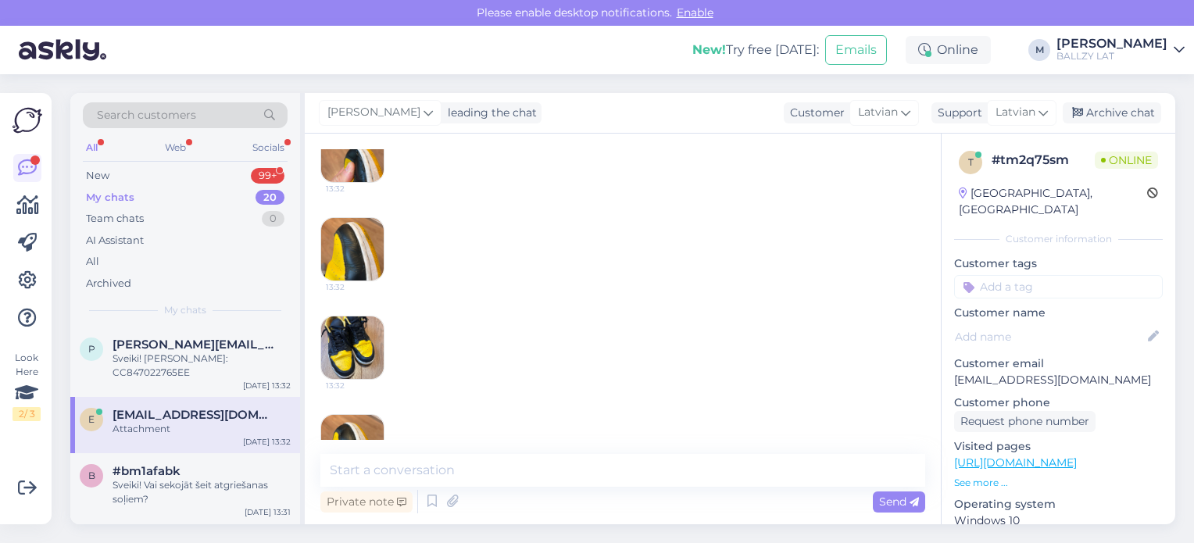
scroll to position [1094, 0]
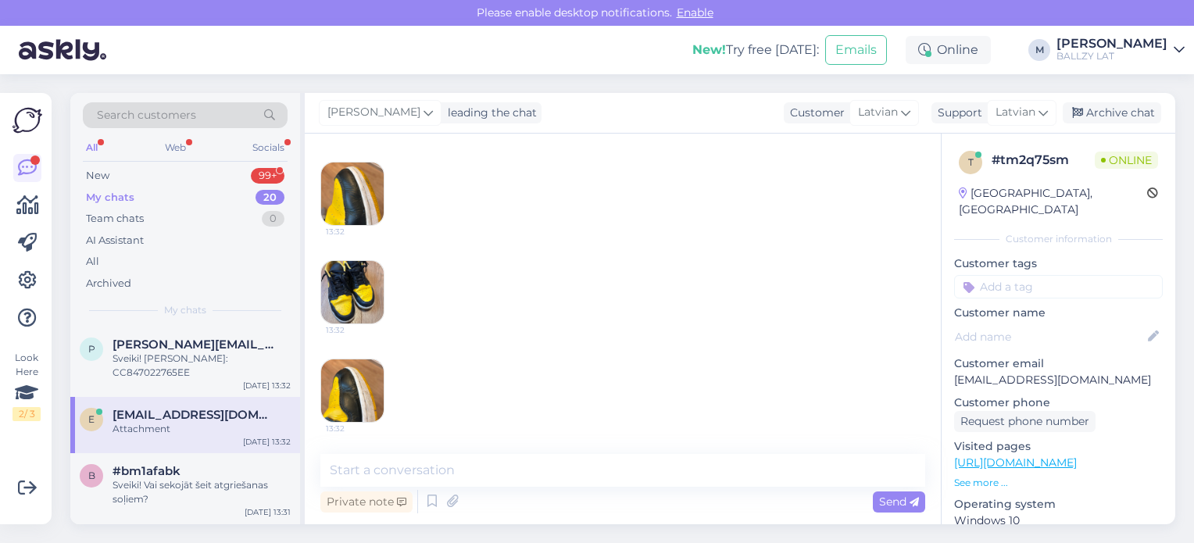
click at [362, 284] on img at bounding box center [352, 292] width 62 height 62
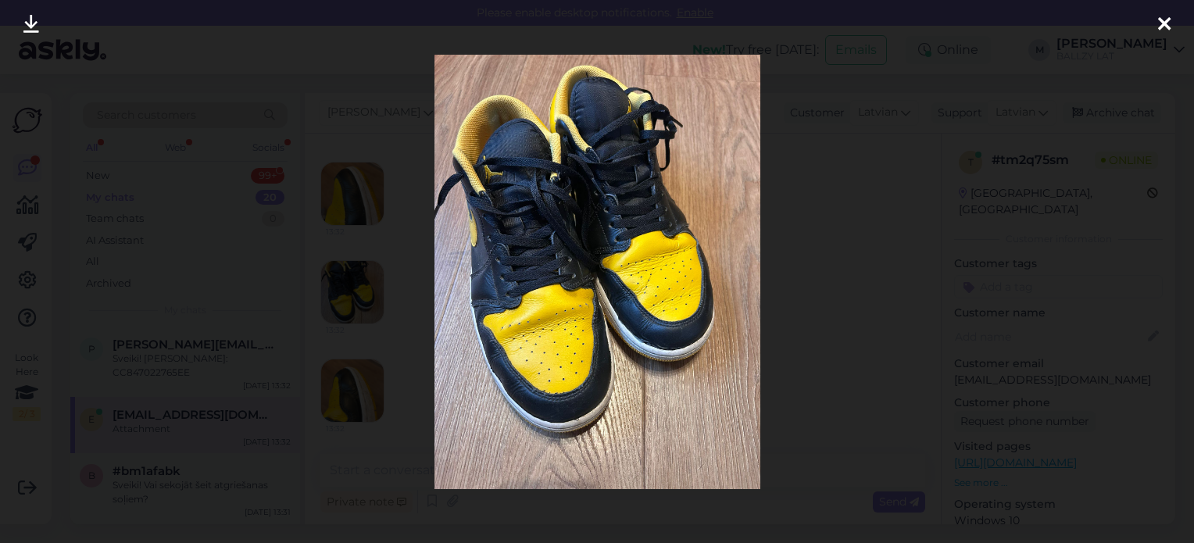
click at [340, 383] on div at bounding box center [597, 271] width 1194 height 543
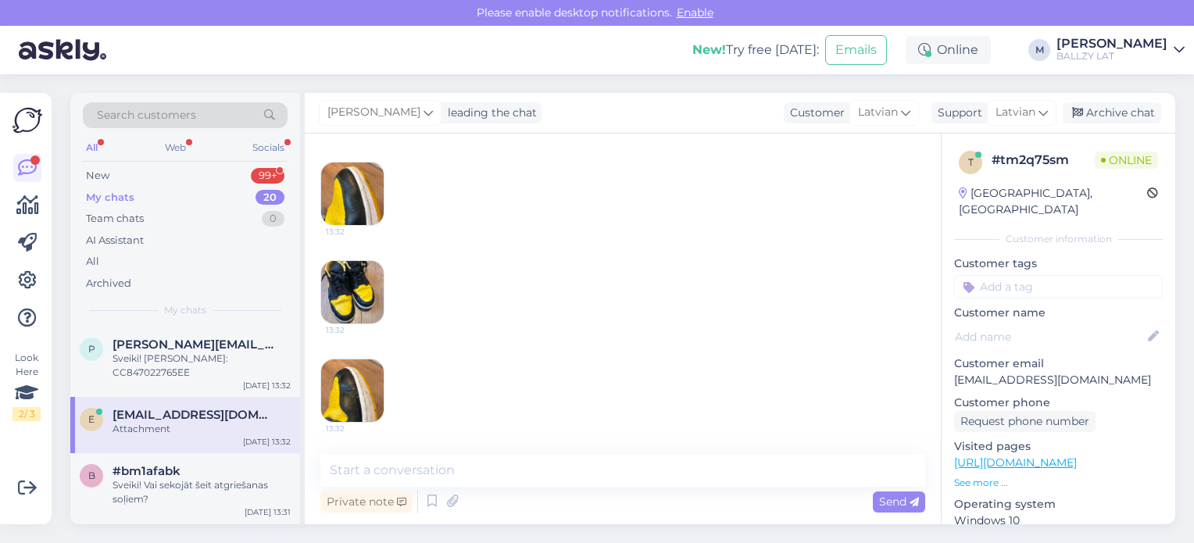
click at [365, 403] on img at bounding box center [352, 390] width 62 height 62
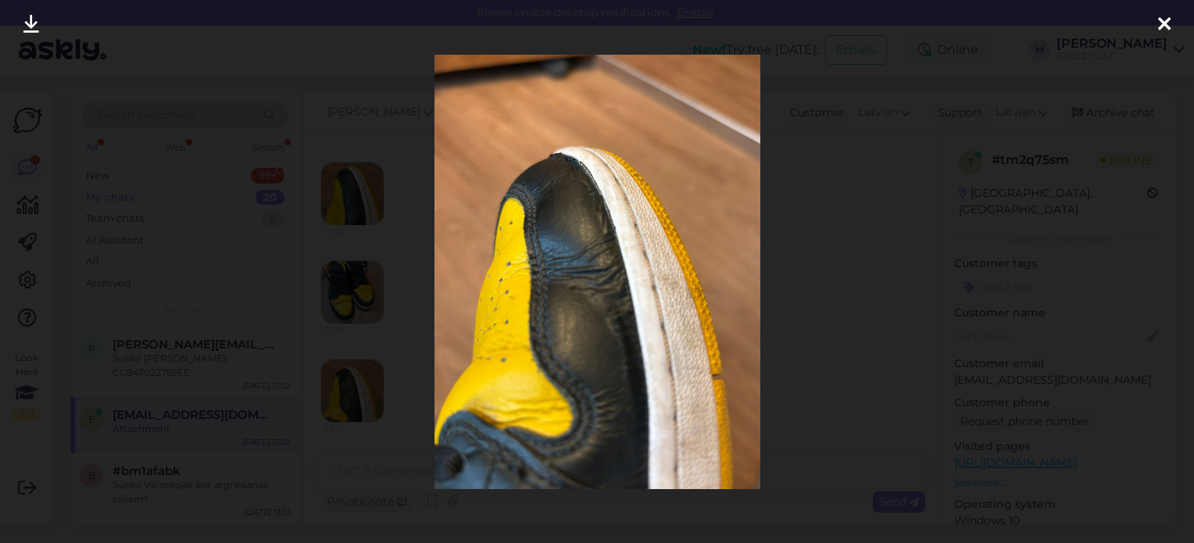
click at [1162, 18] on icon at bounding box center [1164, 25] width 12 height 20
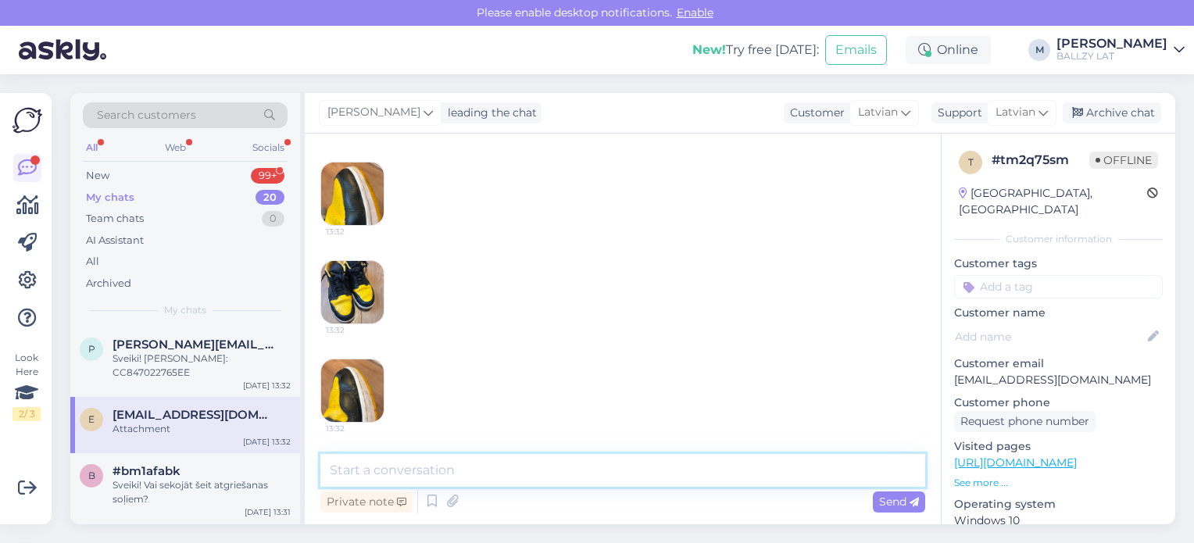
click at [593, 479] on textarea at bounding box center [622, 470] width 605 height 33
type textarea "Veļas mašīnā nav mazgāti?"
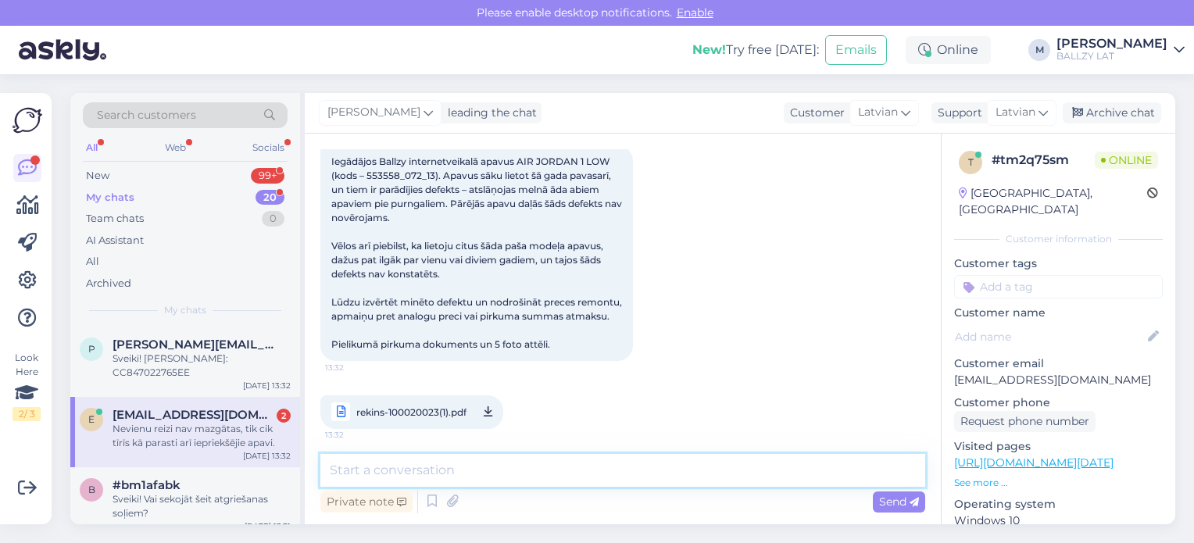
scroll to position [715, 0]
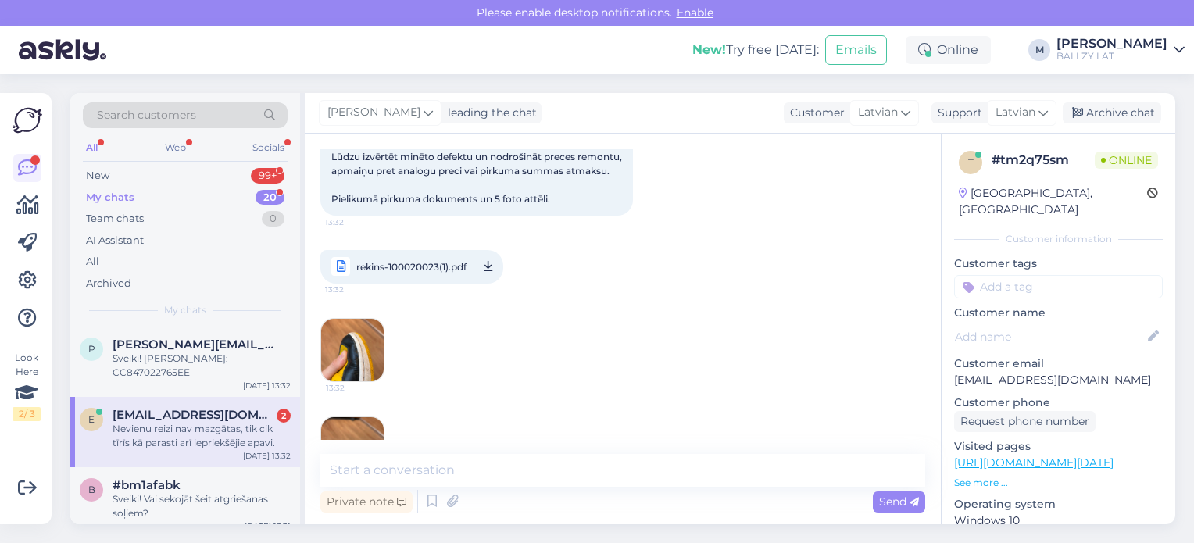
click at [400, 277] on span "rekins-100020023(1).pdf" at bounding box center [411, 267] width 110 height 20
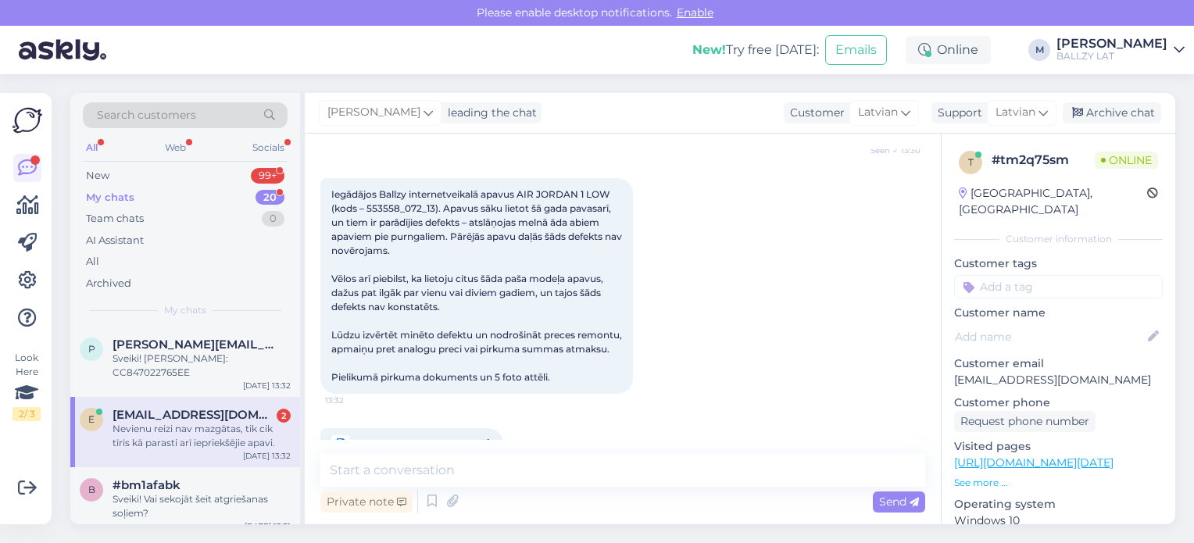
scroll to position [521, 0]
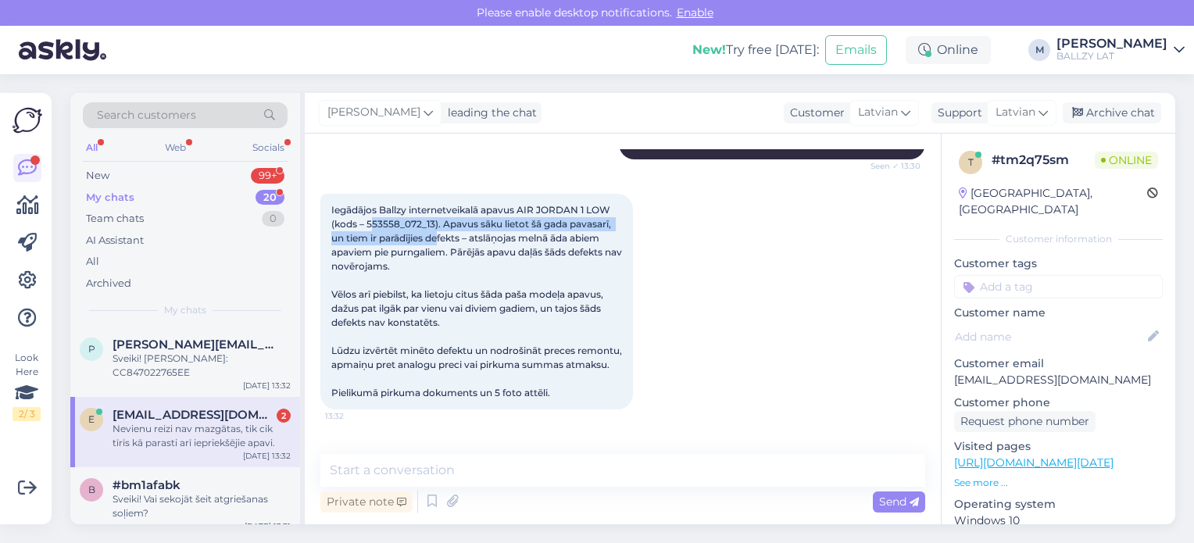
drag, startPoint x: 368, startPoint y: 239, endPoint x: 433, endPoint y: 246, distance: 65.2
click at [433, 246] on span "Iegādājos Ballzy internetveikalā apavus AIR JORDAN 1 LOW (kods – 553558_072_13)…" at bounding box center [477, 301] width 293 height 194
drag, startPoint x: 369, startPoint y: 237, endPoint x: 435, endPoint y: 239, distance: 66.4
click at [435, 239] on span "Iegādājos Ballzy internetveikalā apavus AIR JORDAN 1 LOW (kods – 553558_072_13)…" at bounding box center [477, 301] width 293 height 194
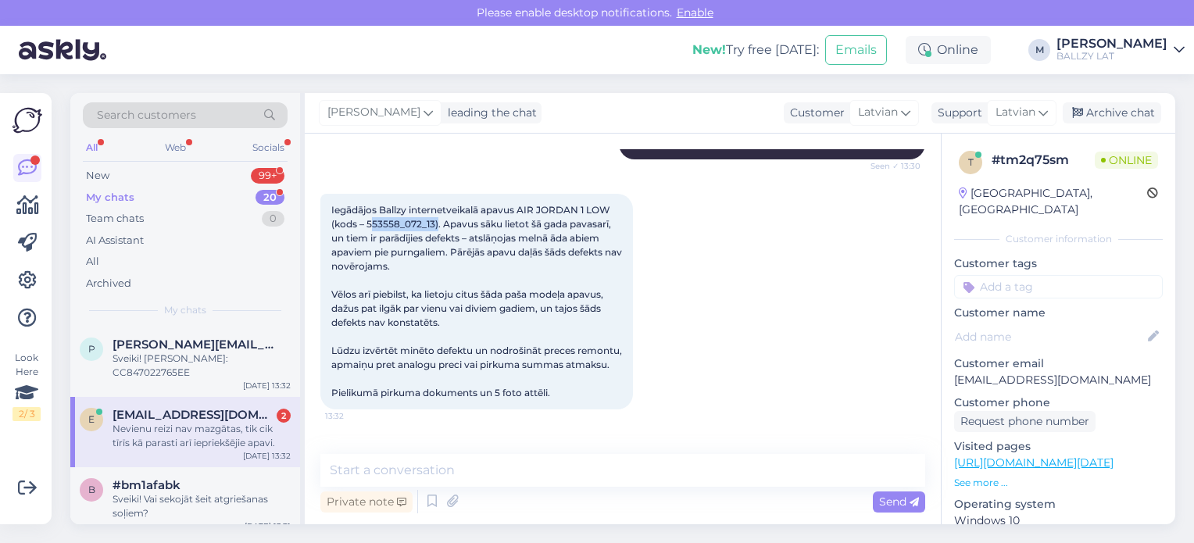
copy span "553558_072_13"
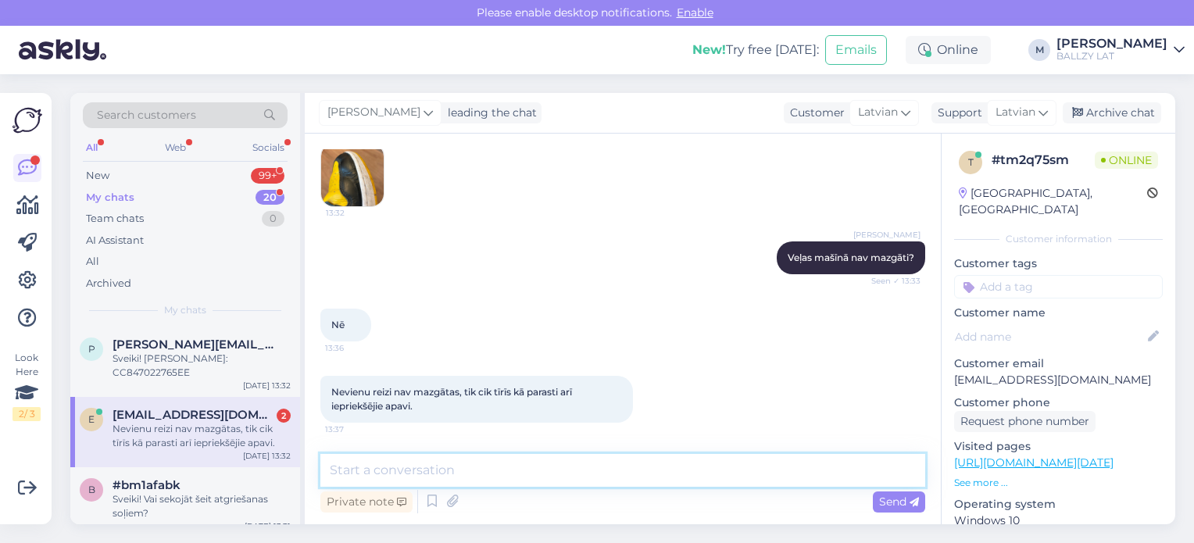
click at [558, 471] on textarea at bounding box center [622, 470] width 605 height 33
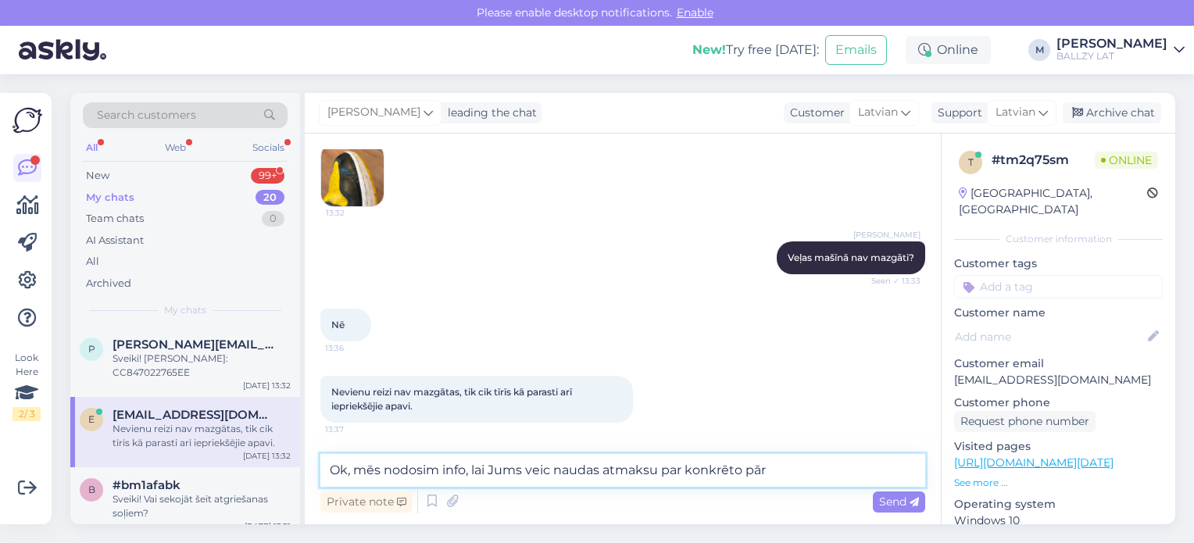
type textarea "Ok, mēs nodosim info, lai Jums veic naudas atmaksu par konkrēto pāri"
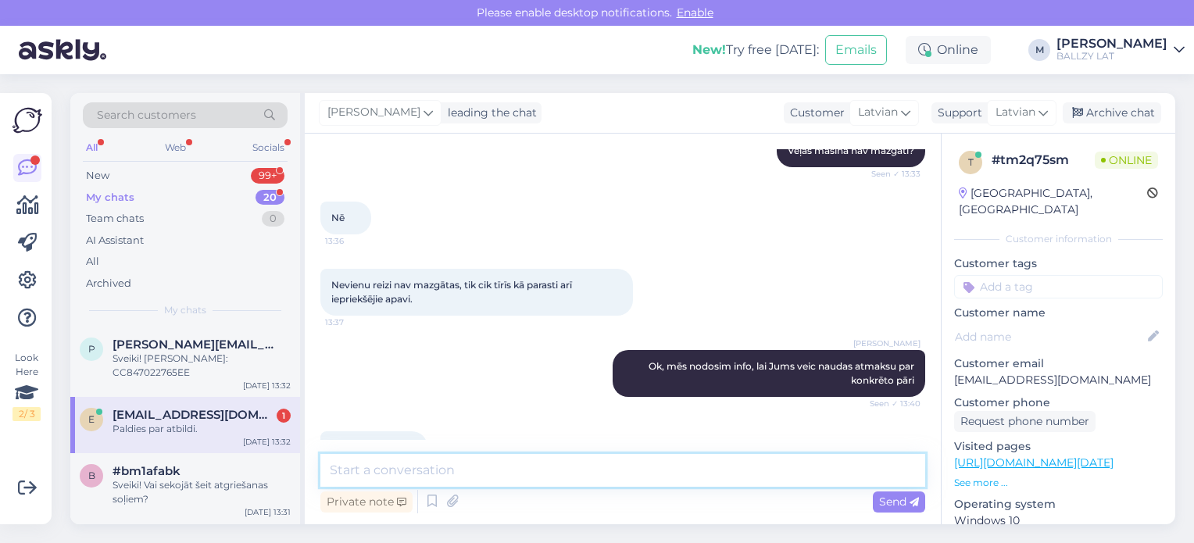
scroll to position [1458, 0]
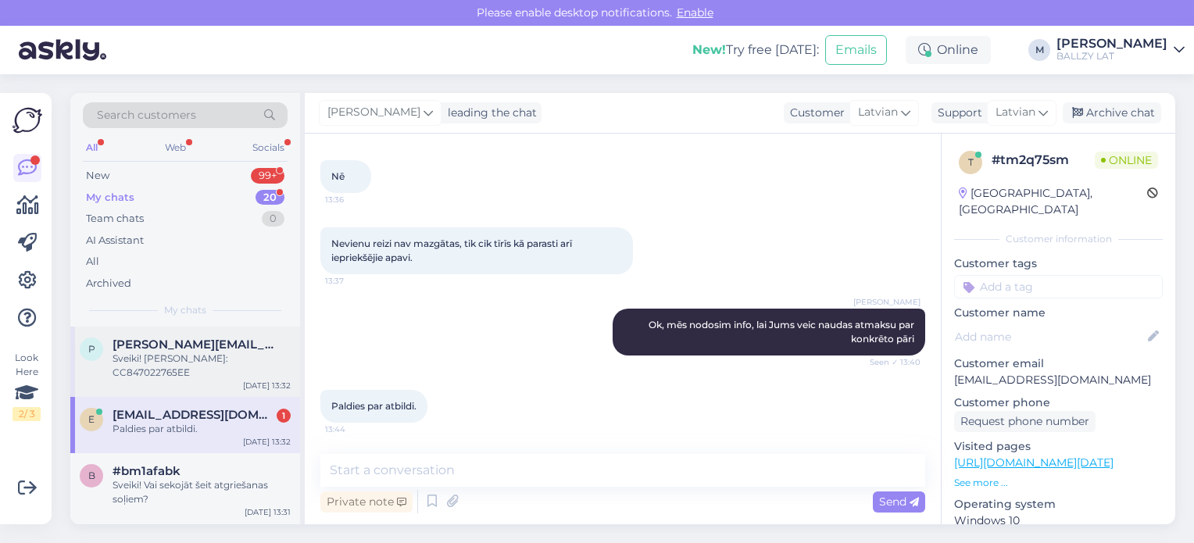
click at [172, 371] on div "Sveiki! [PERSON_NAME]: CC847022765EE" at bounding box center [201, 365] width 178 height 28
